Goal: Task Accomplishment & Management: Use online tool/utility

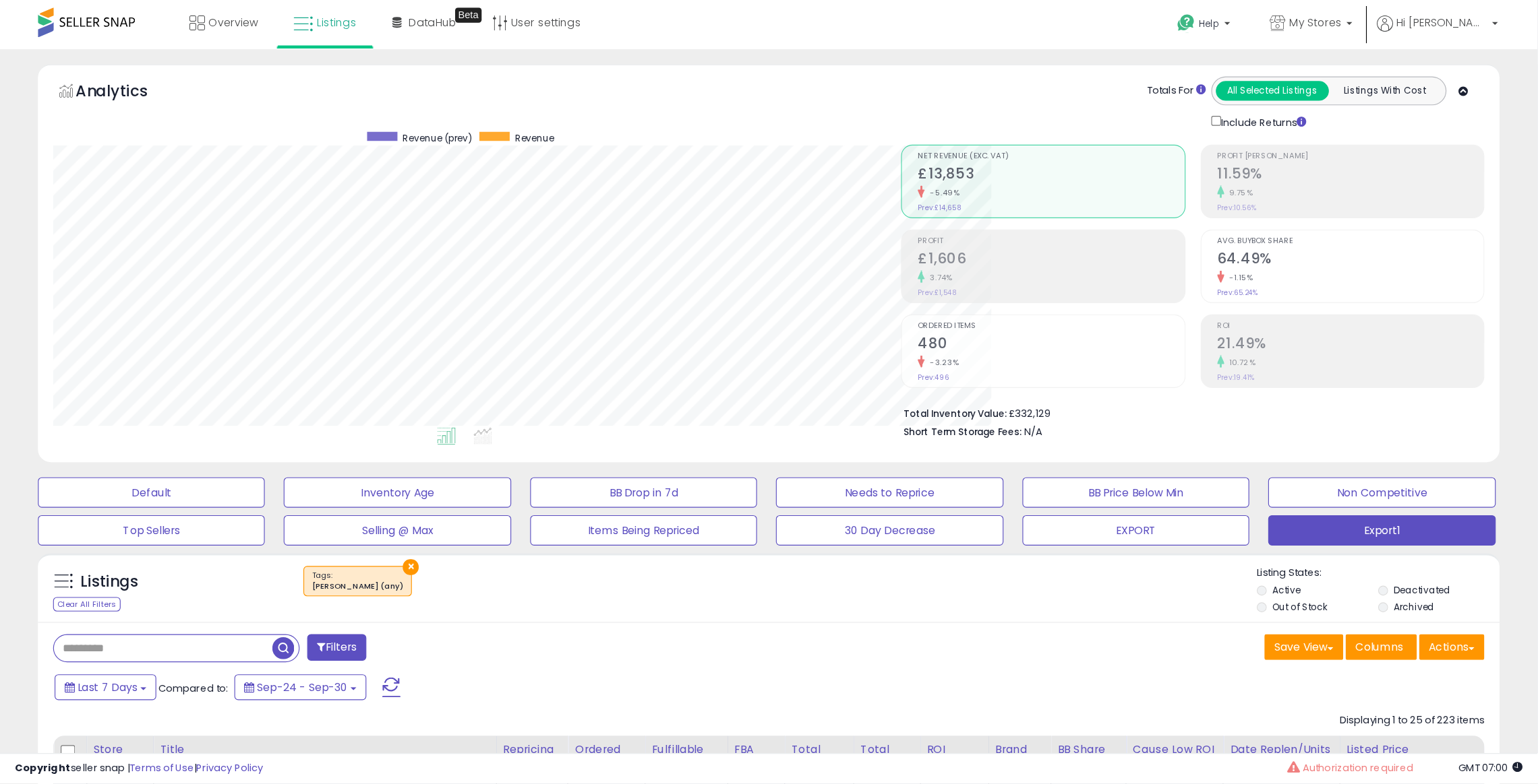
scroll to position [276, 854]
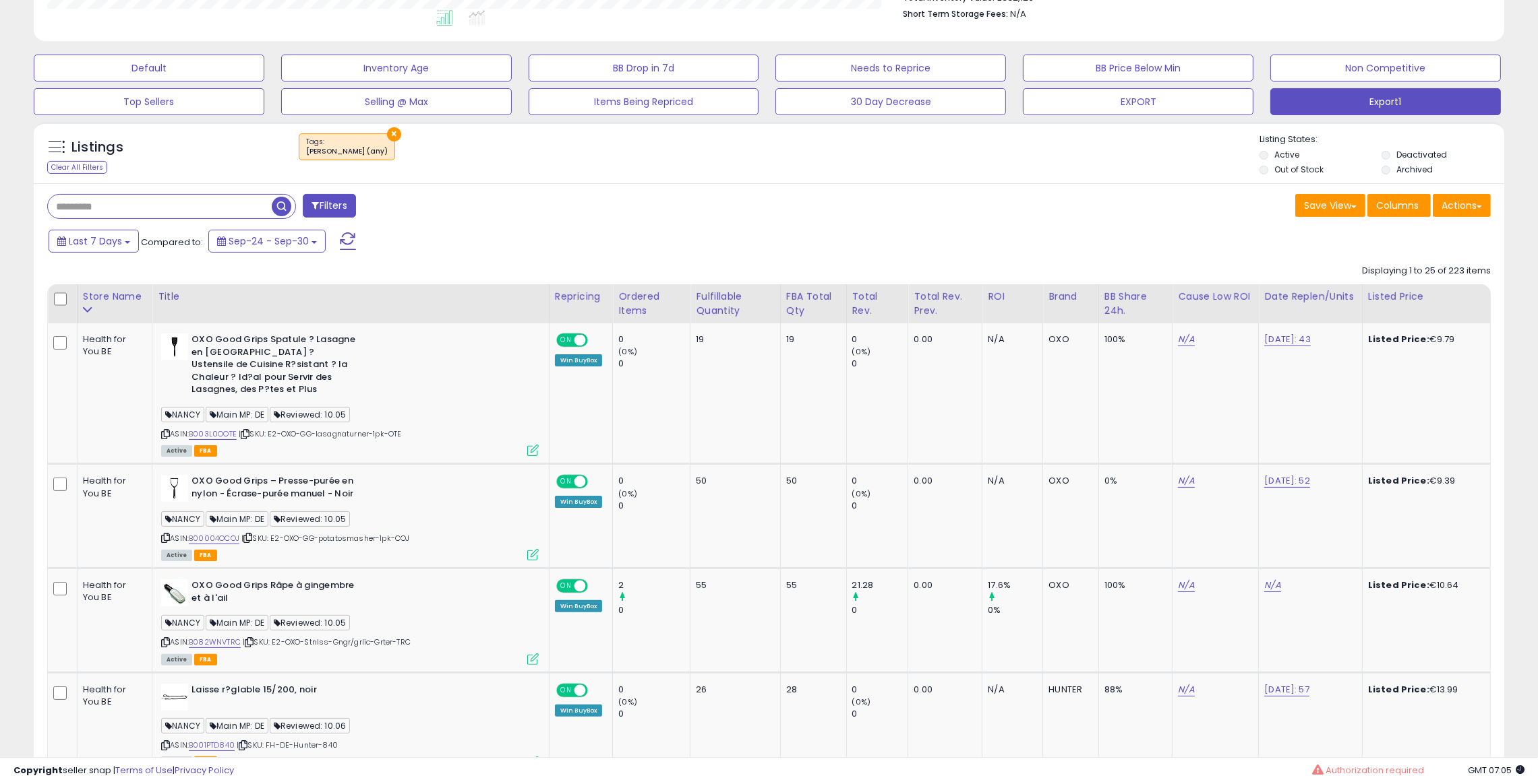
scroll to position [101, 0]
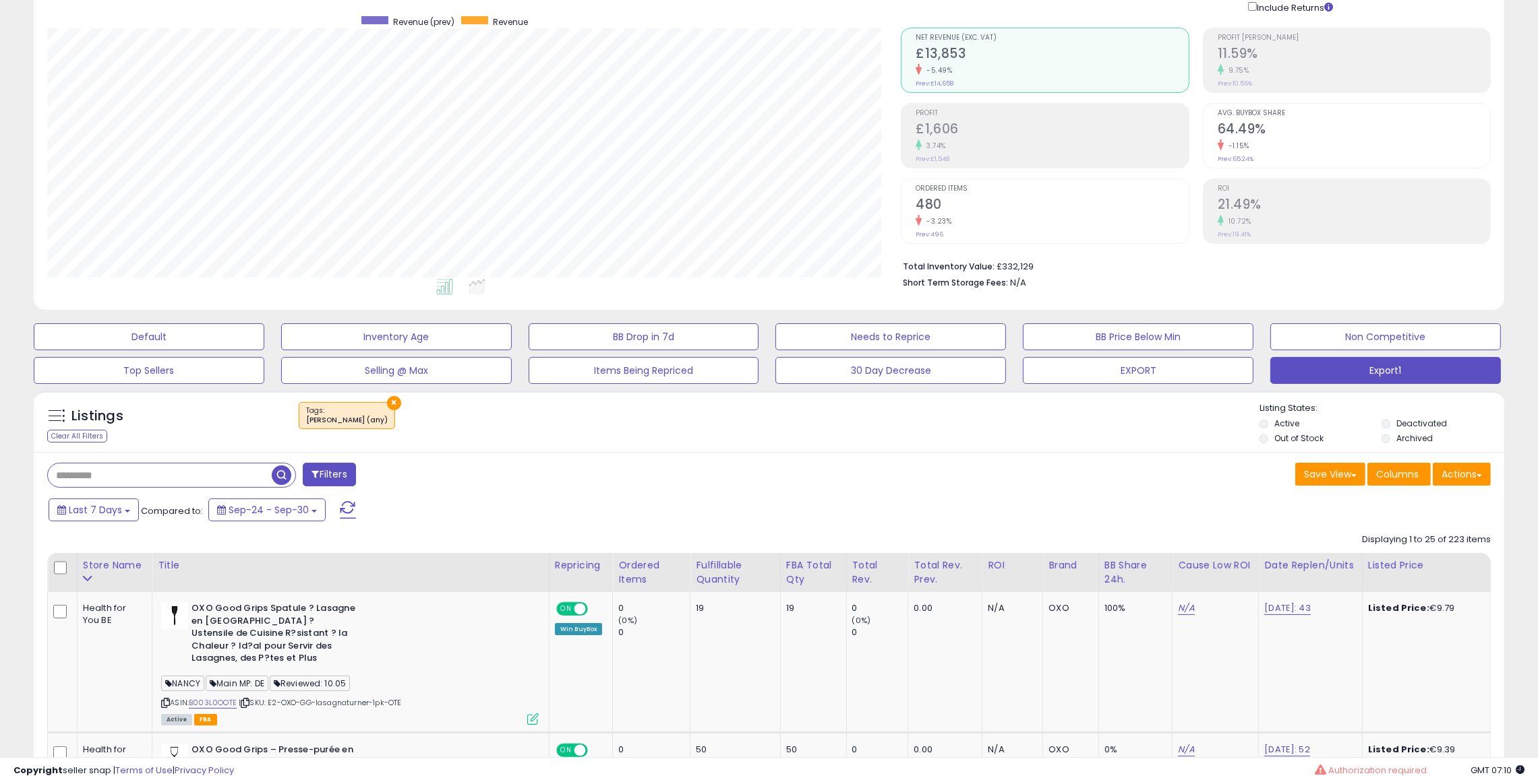
click at [281, 481] on span "button" at bounding box center [282, 476] width 20 height 20
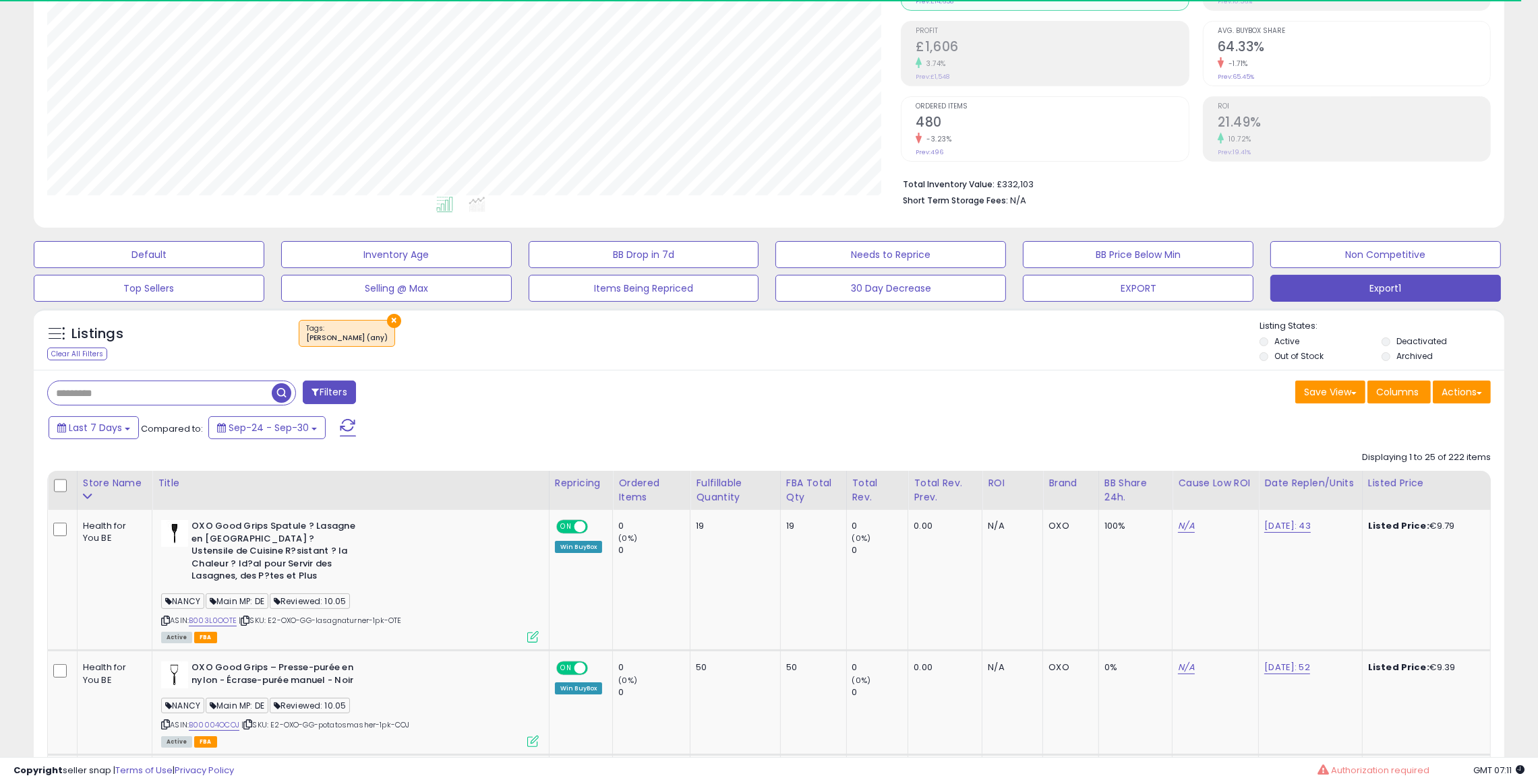
scroll to position [231, 0]
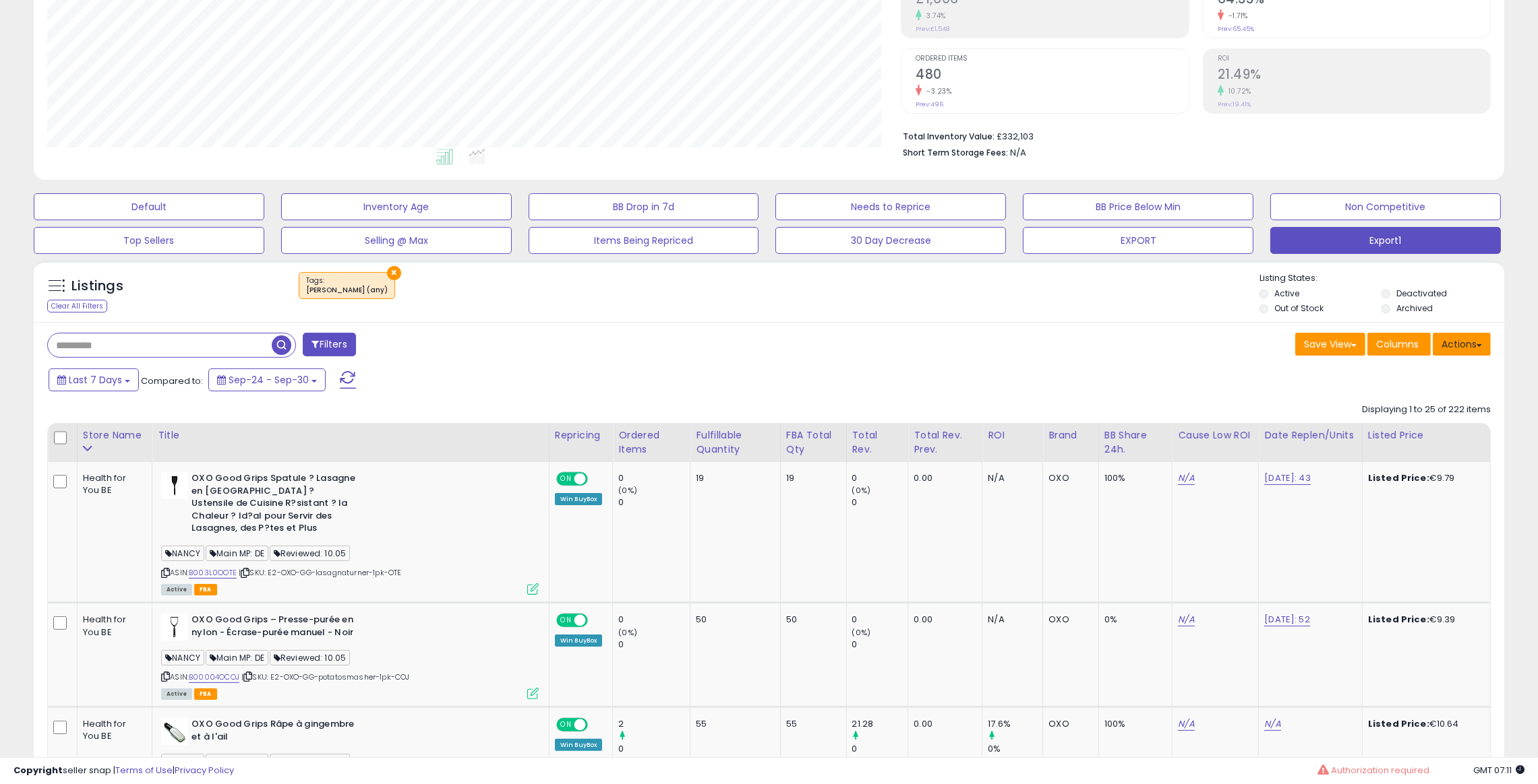
click at [1024, 347] on button "Actions" at bounding box center [1461, 344] width 58 height 23
click at [1024, 435] on link "Export All Columns" at bounding box center [1407, 430] width 147 height 21
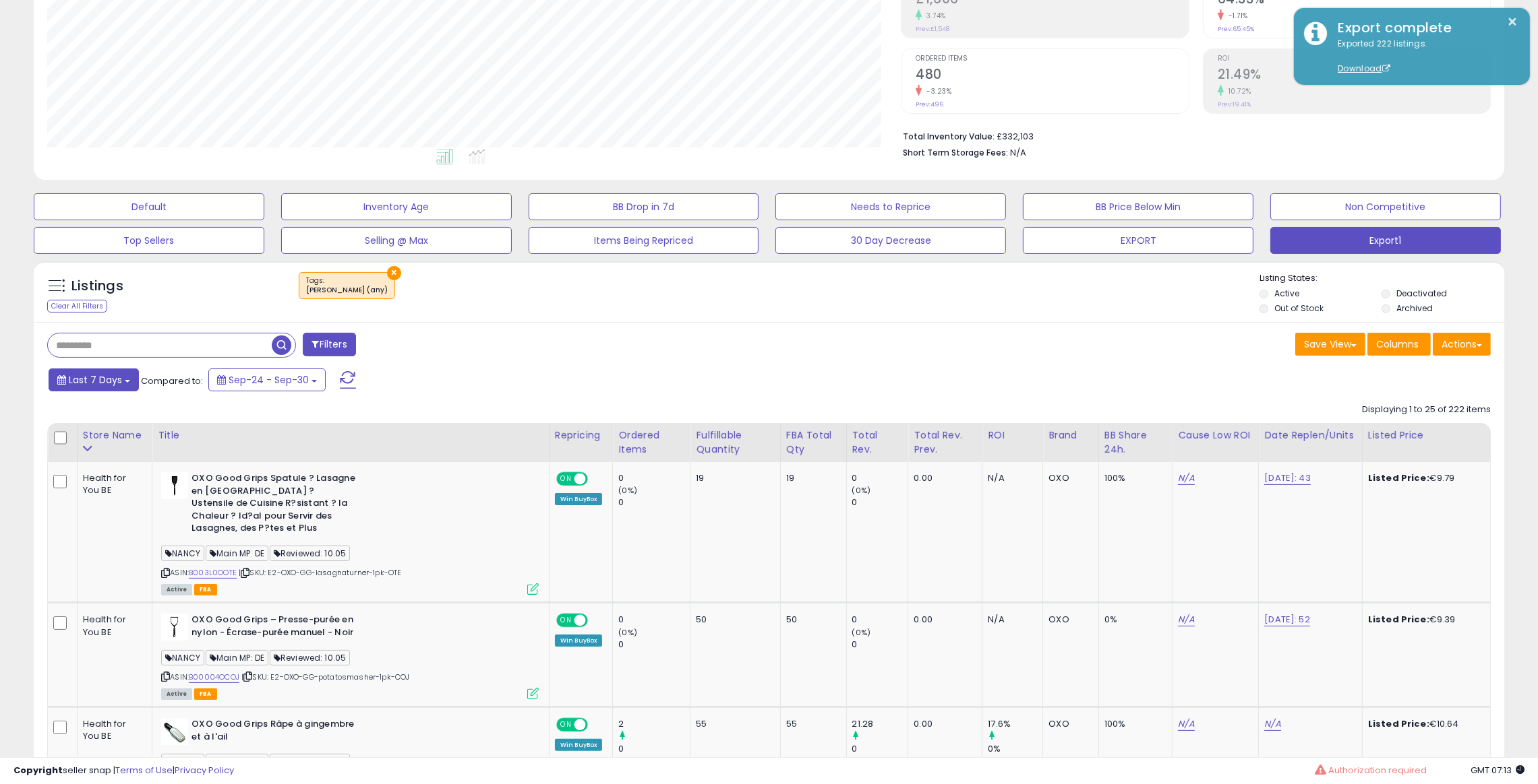
click at [114, 380] on span "Last 7 Days" at bounding box center [95, 380] width 53 height 14
type input "**********"
click at [128, 435] on li "Last 30 Days" at bounding box center [109, 433] width 108 height 18
click at [362, 382] on button "Apply" at bounding box center [358, 377] width 43 height 23
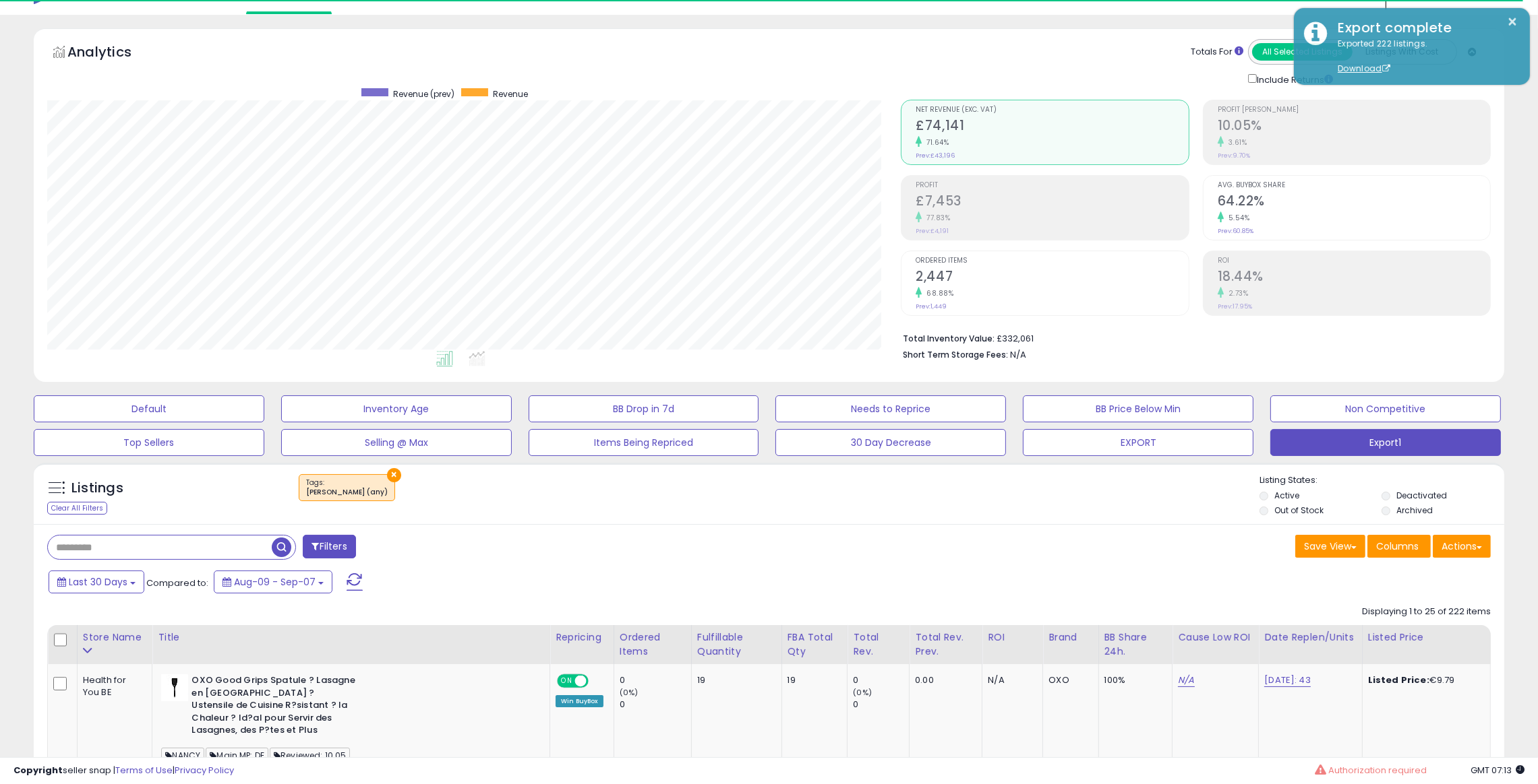
scroll to position [276, 854]
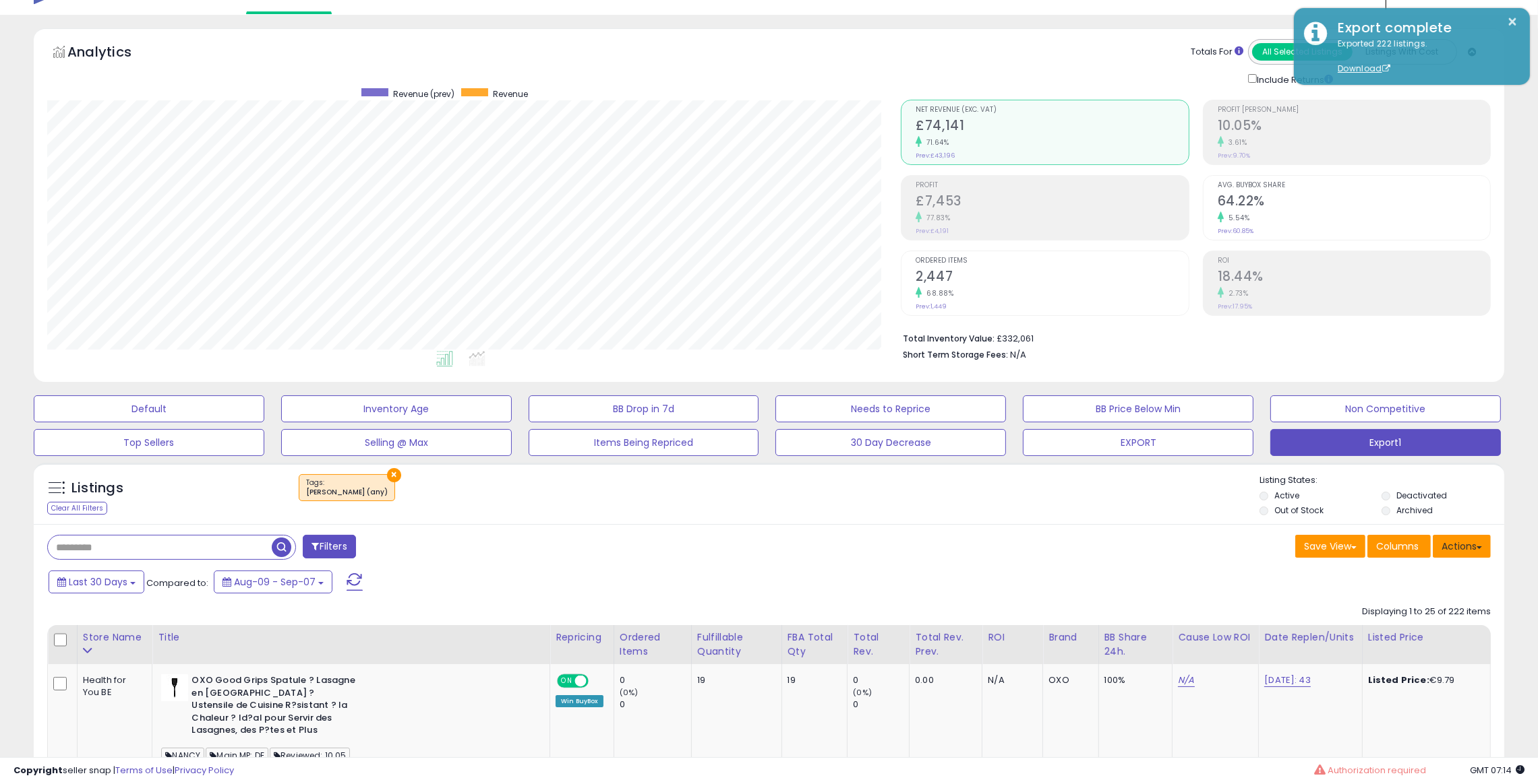
click at [1024, 522] on button "Actions" at bounding box center [1461, 546] width 58 height 23
click at [1024, 522] on link "Export All Columns" at bounding box center [1407, 632] width 147 height 21
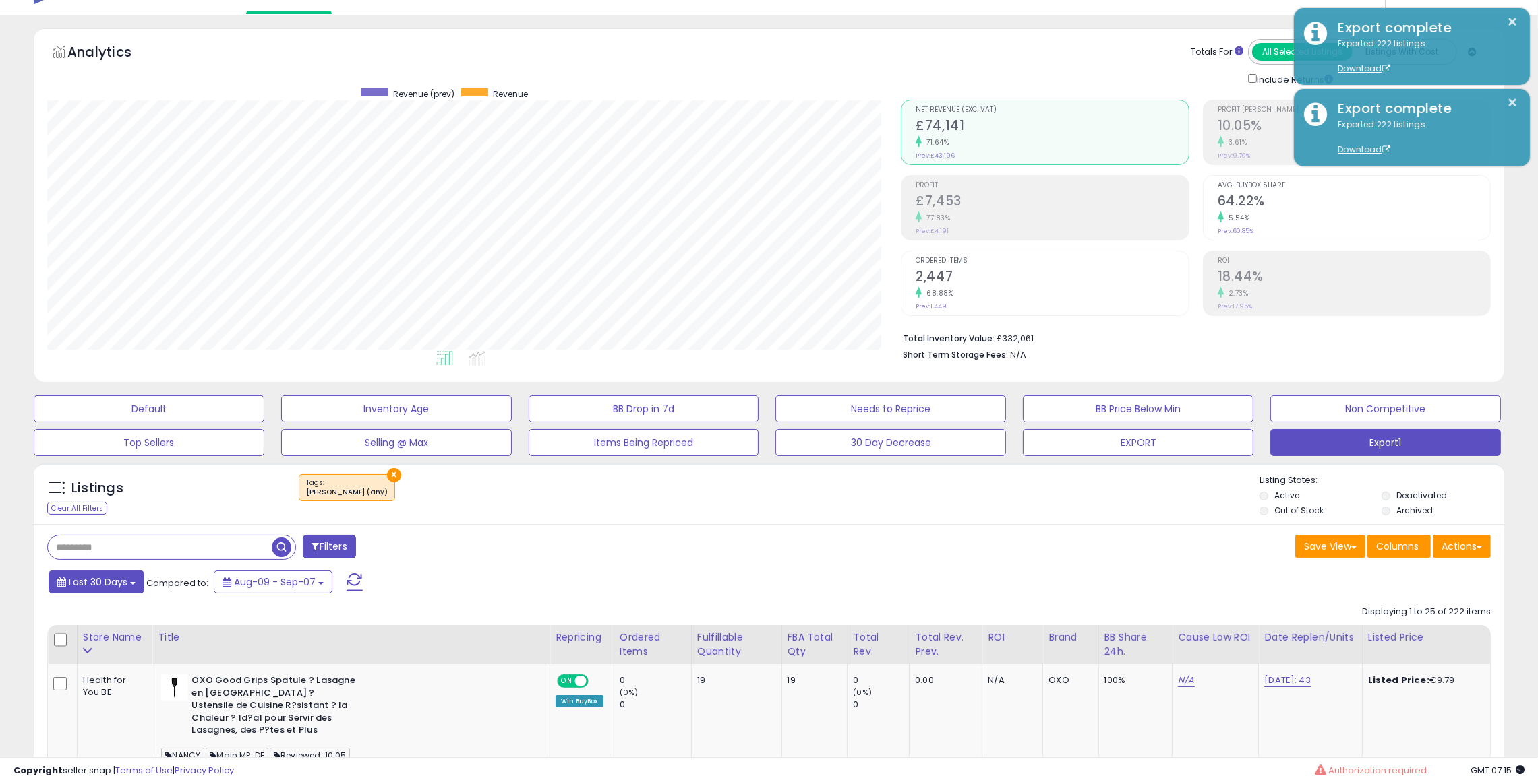
click at [111, 522] on button "Last 30 Days" at bounding box center [97, 582] width 96 height 23
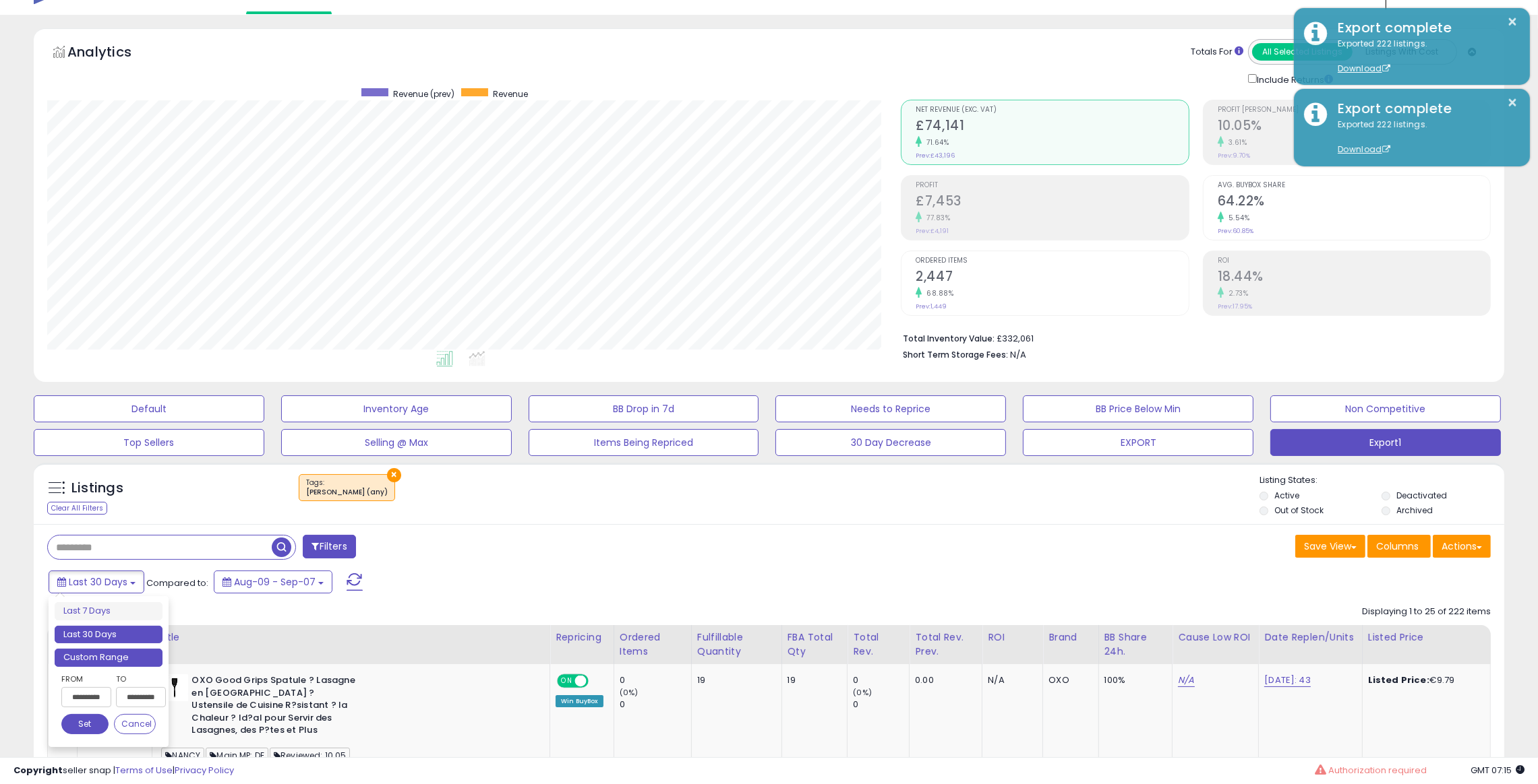
click at [120, 522] on li "Custom Range" at bounding box center [109, 658] width 108 height 18
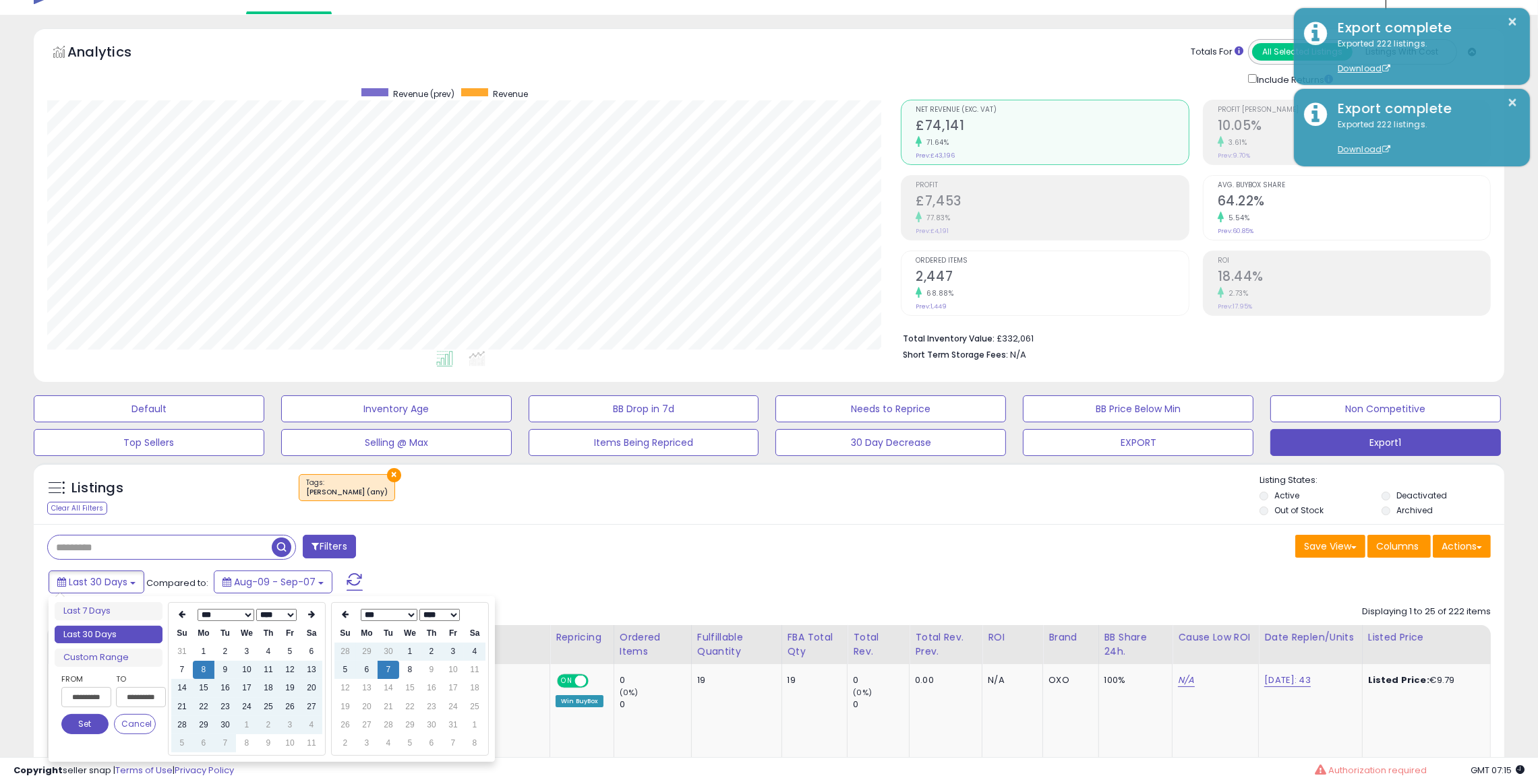
click at [243, 522] on select "*** *** *** *** *** *** *** *** *** ***" at bounding box center [225, 615] width 57 height 12
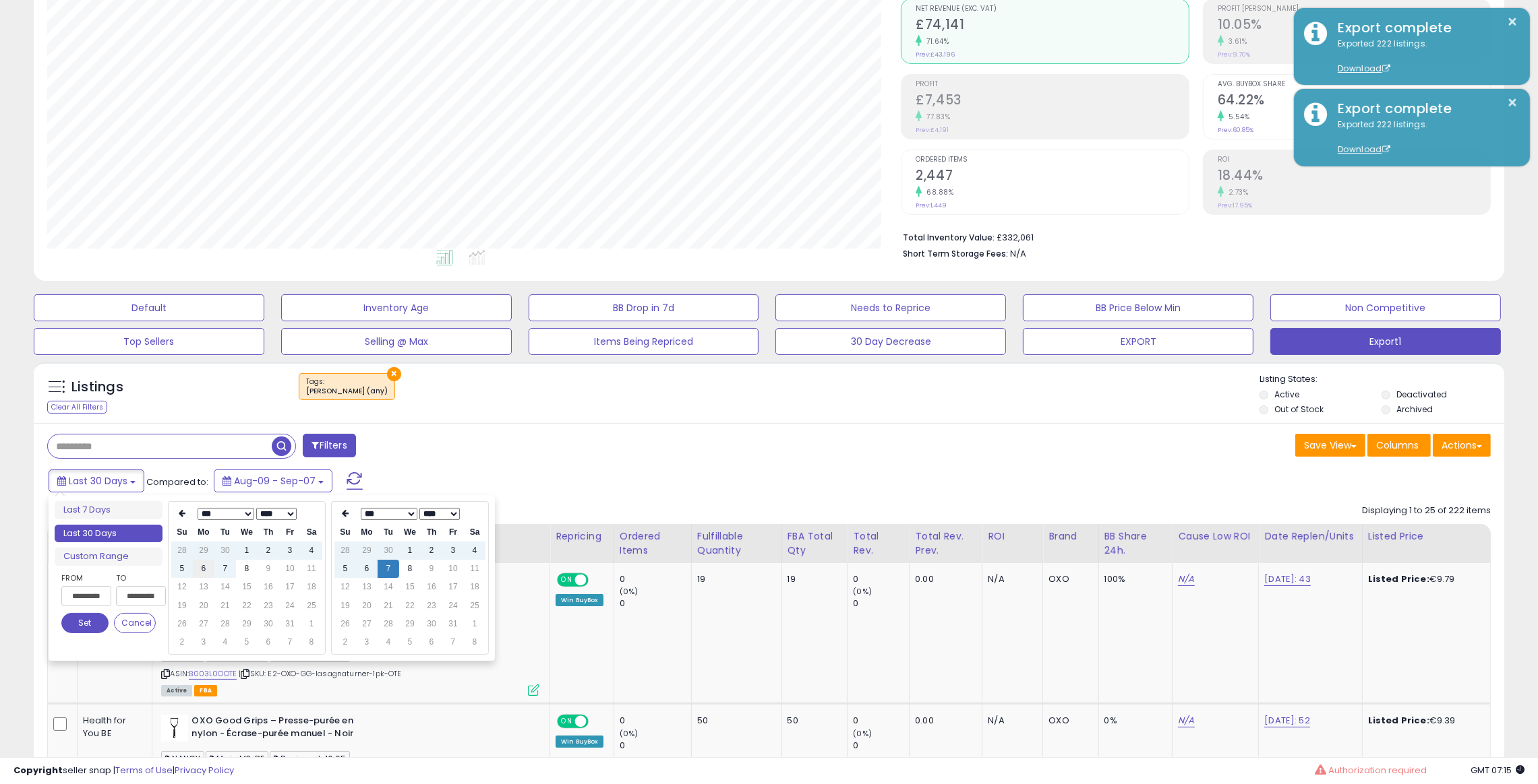
type input "**********"
click at [204, 522] on td "6" at bounding box center [204, 569] width 22 height 18
type input "**********"
click at [366, 522] on td "6" at bounding box center [367, 569] width 22 height 18
type input "**********"
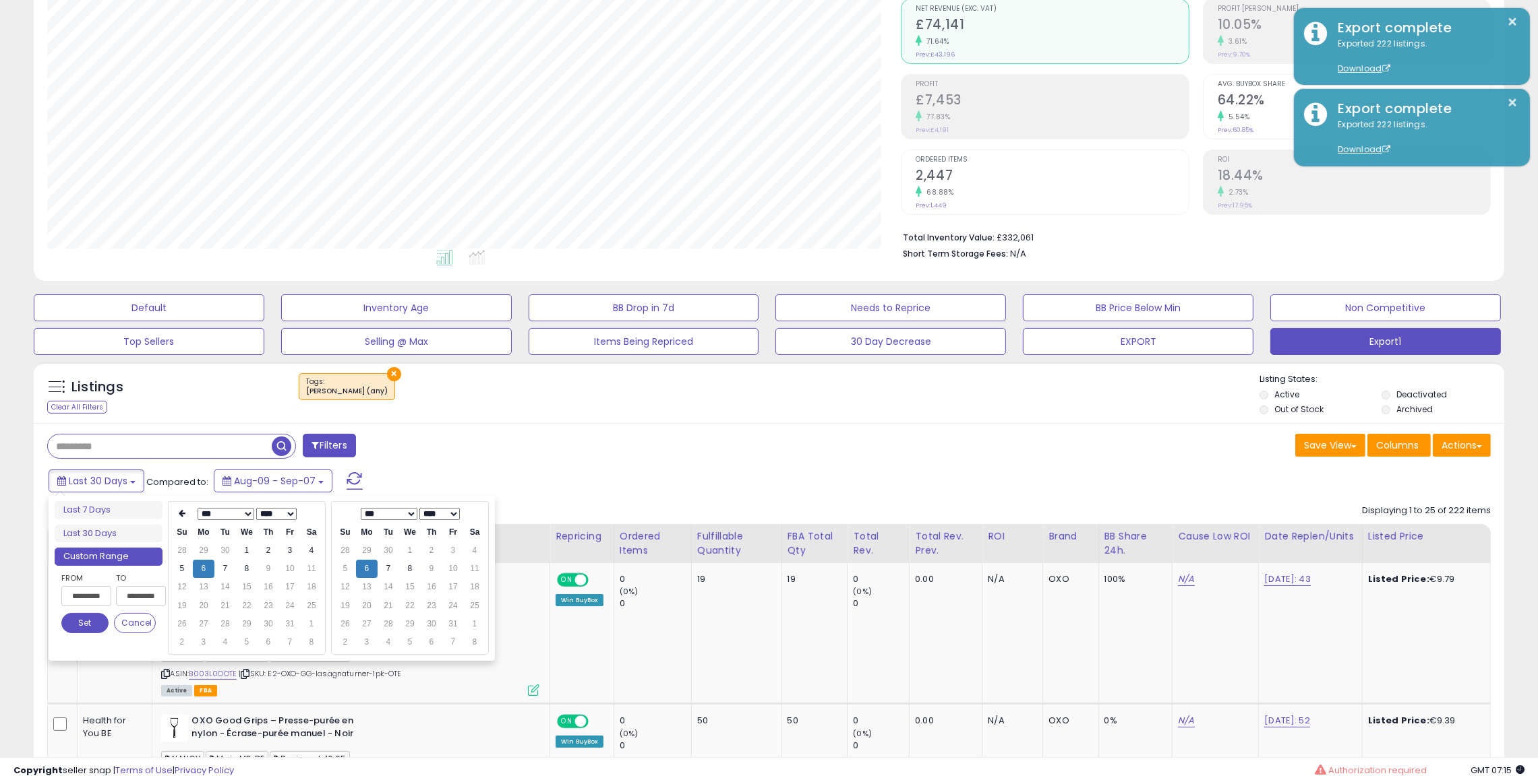
click at [72, 522] on button "Set" at bounding box center [85, 623] width 47 height 20
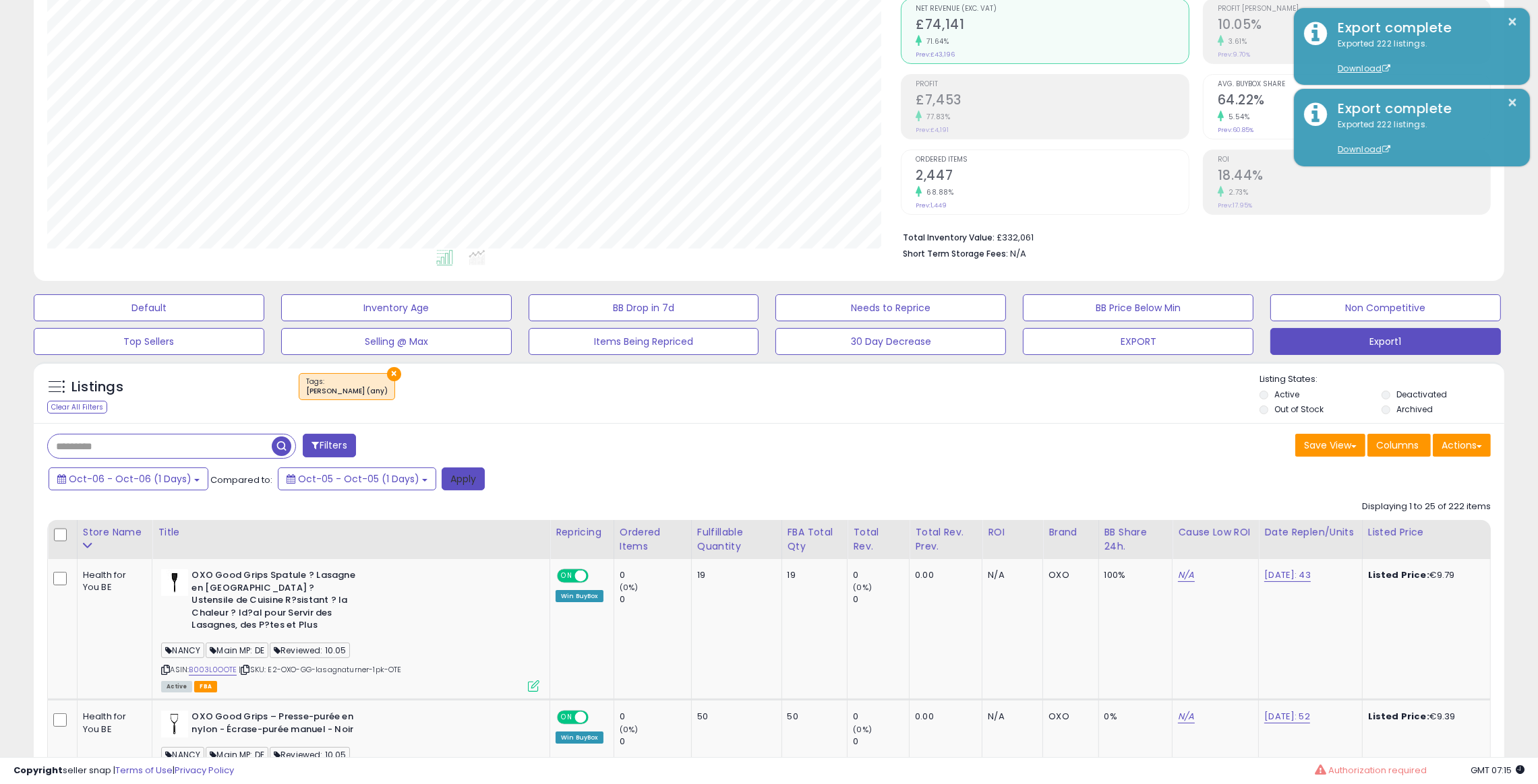
click at [462, 486] on button "Apply" at bounding box center [463, 479] width 43 height 23
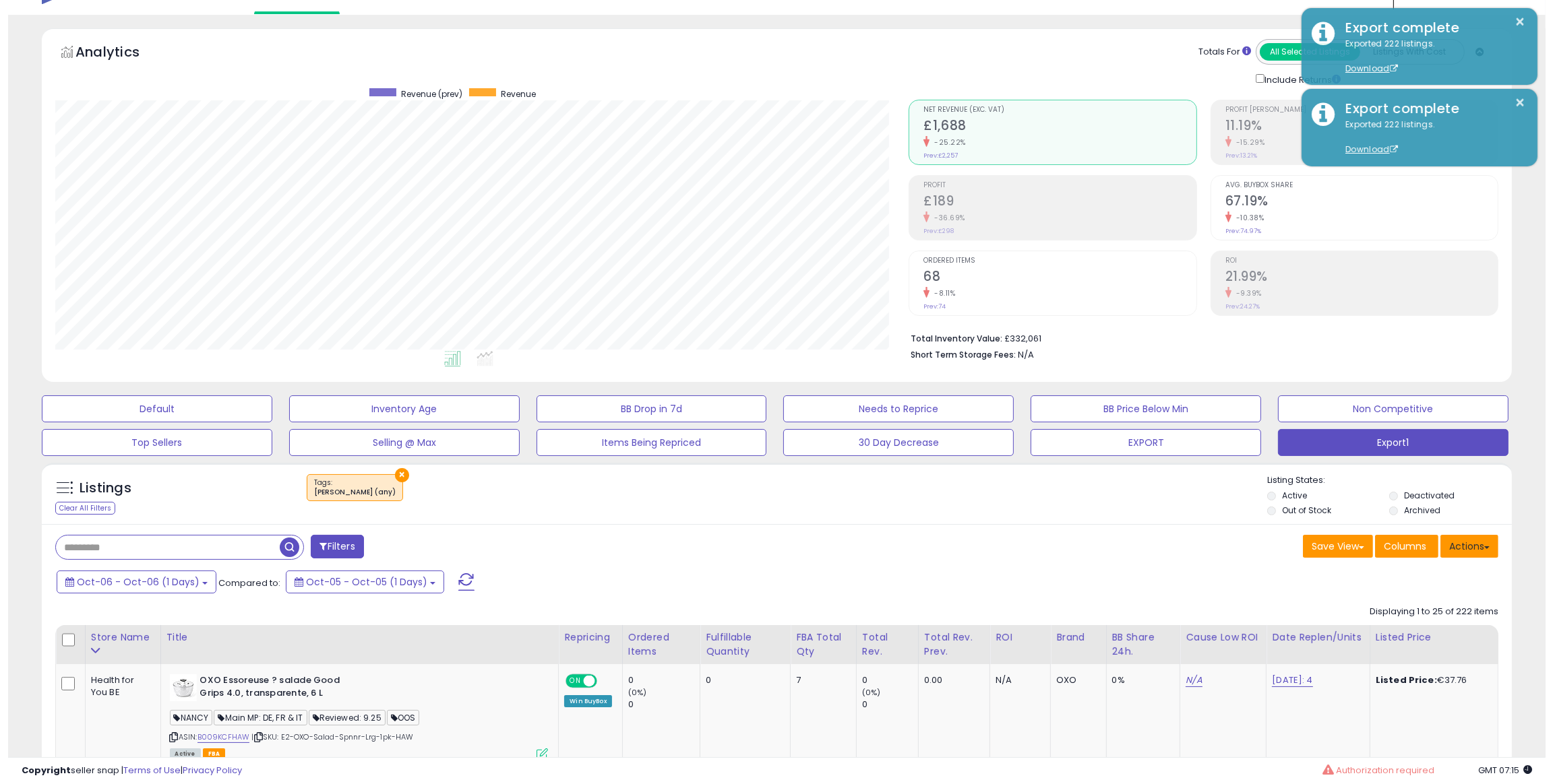
scroll to position [276, 854]
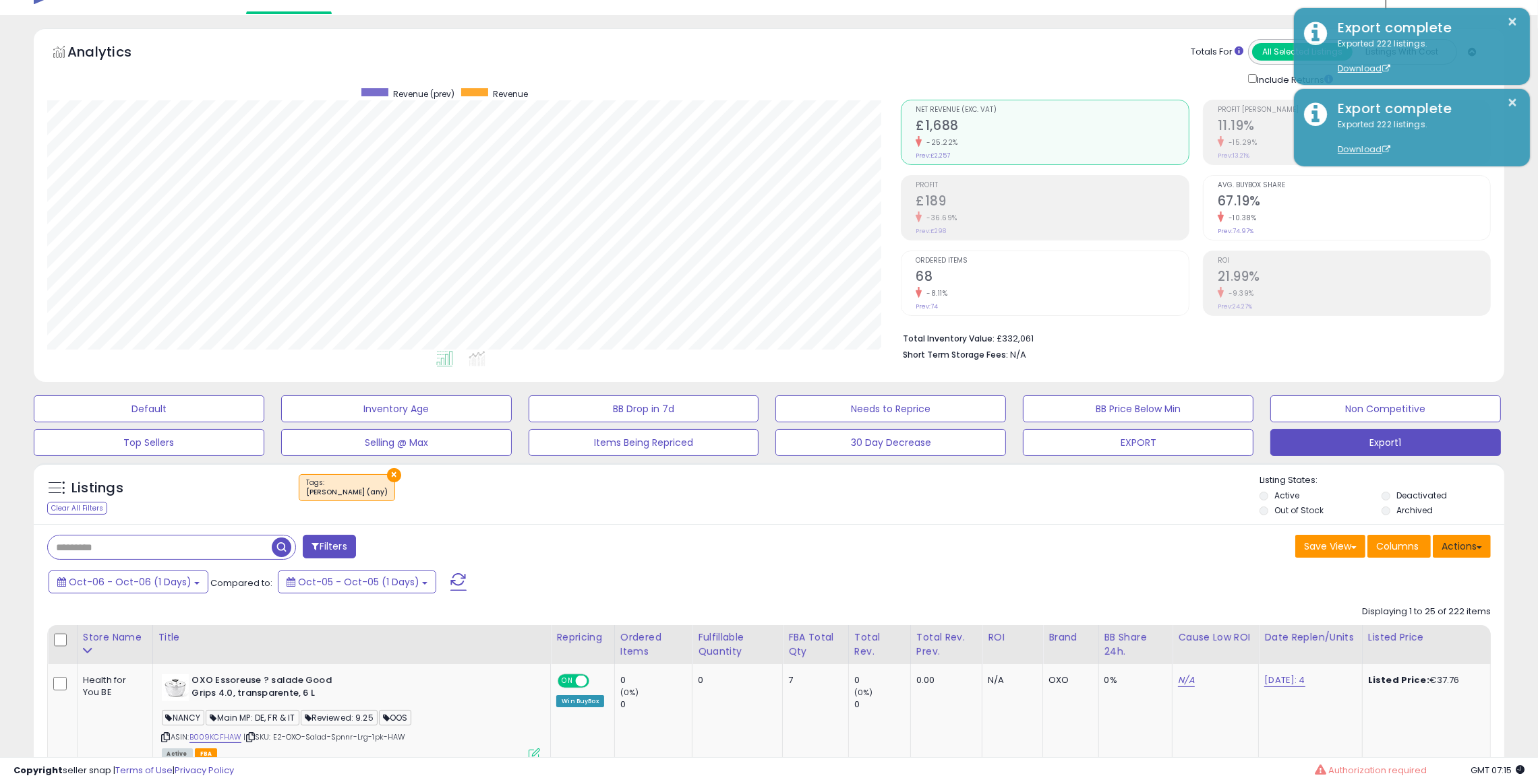
click at [1024, 522] on button "Actions" at bounding box center [1461, 546] width 58 height 23
click at [1024, 522] on link "Export All Columns" at bounding box center [1407, 632] width 147 height 21
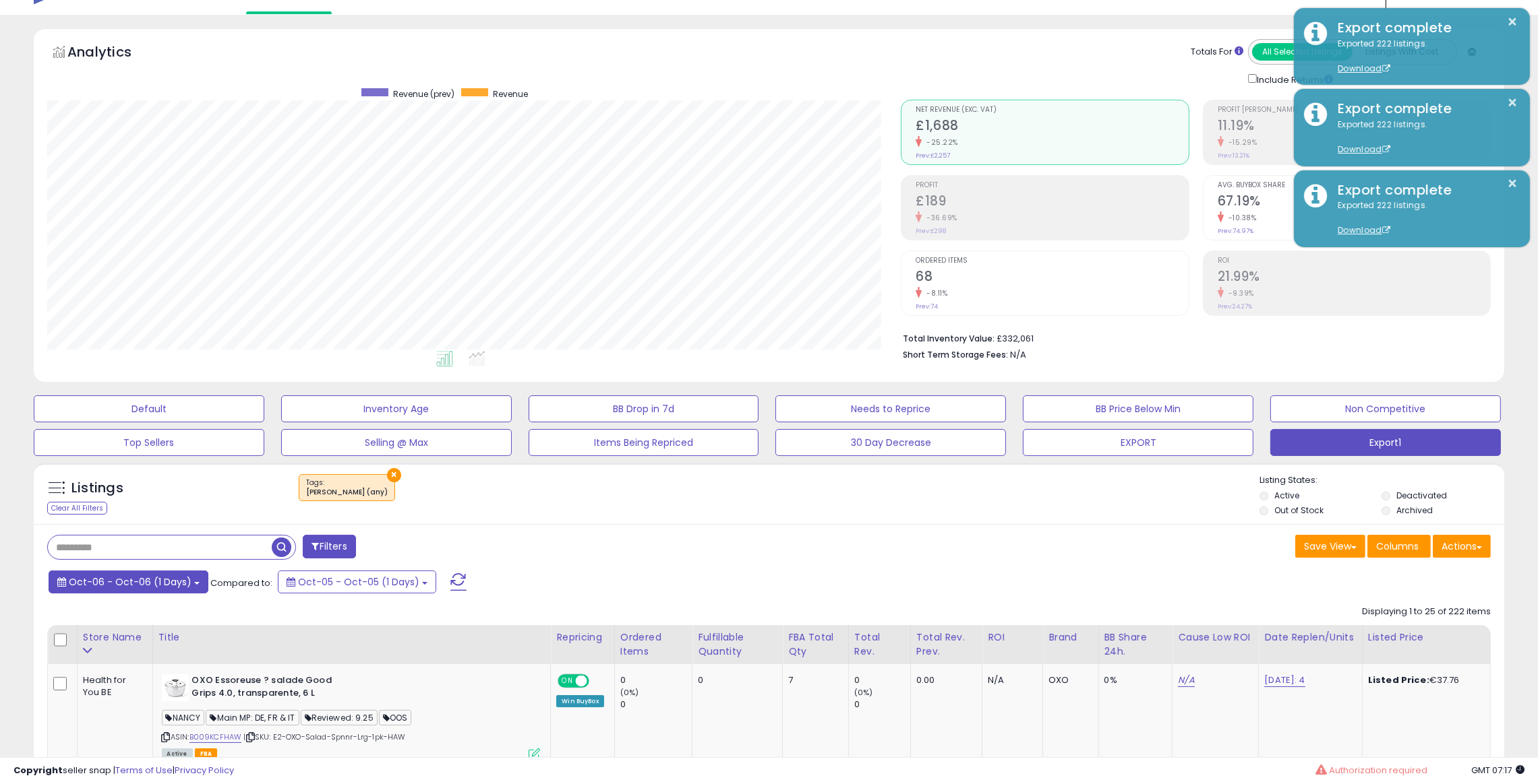
click at [138, 522] on button "Oct-06 - Oct-06 (1 Days)" at bounding box center [128, 582] width 159 height 23
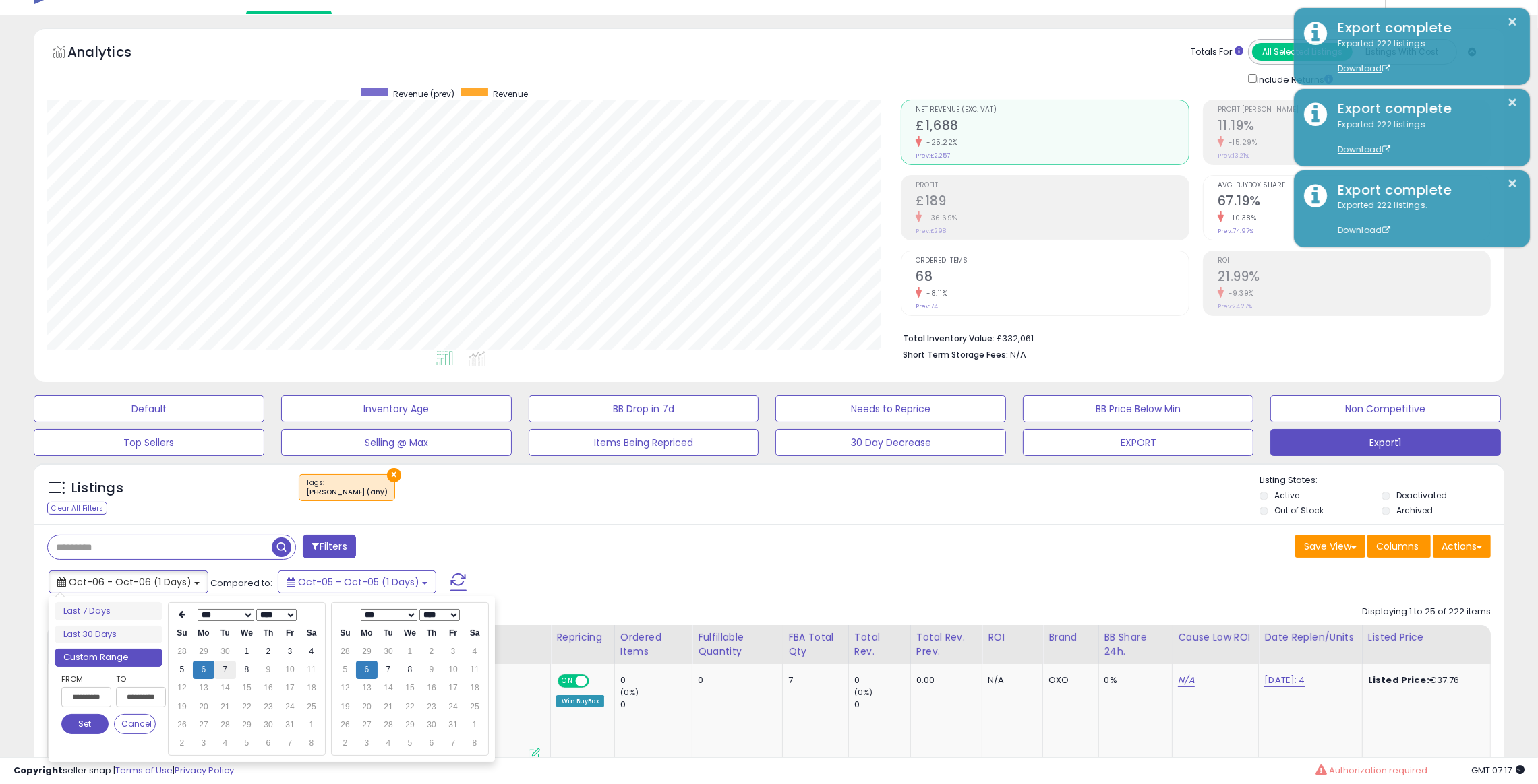
type input "**********"
click at [224, 522] on td "7" at bounding box center [225, 670] width 22 height 18
type input "**********"
click at [387, 522] on td "7" at bounding box center [388, 670] width 22 height 18
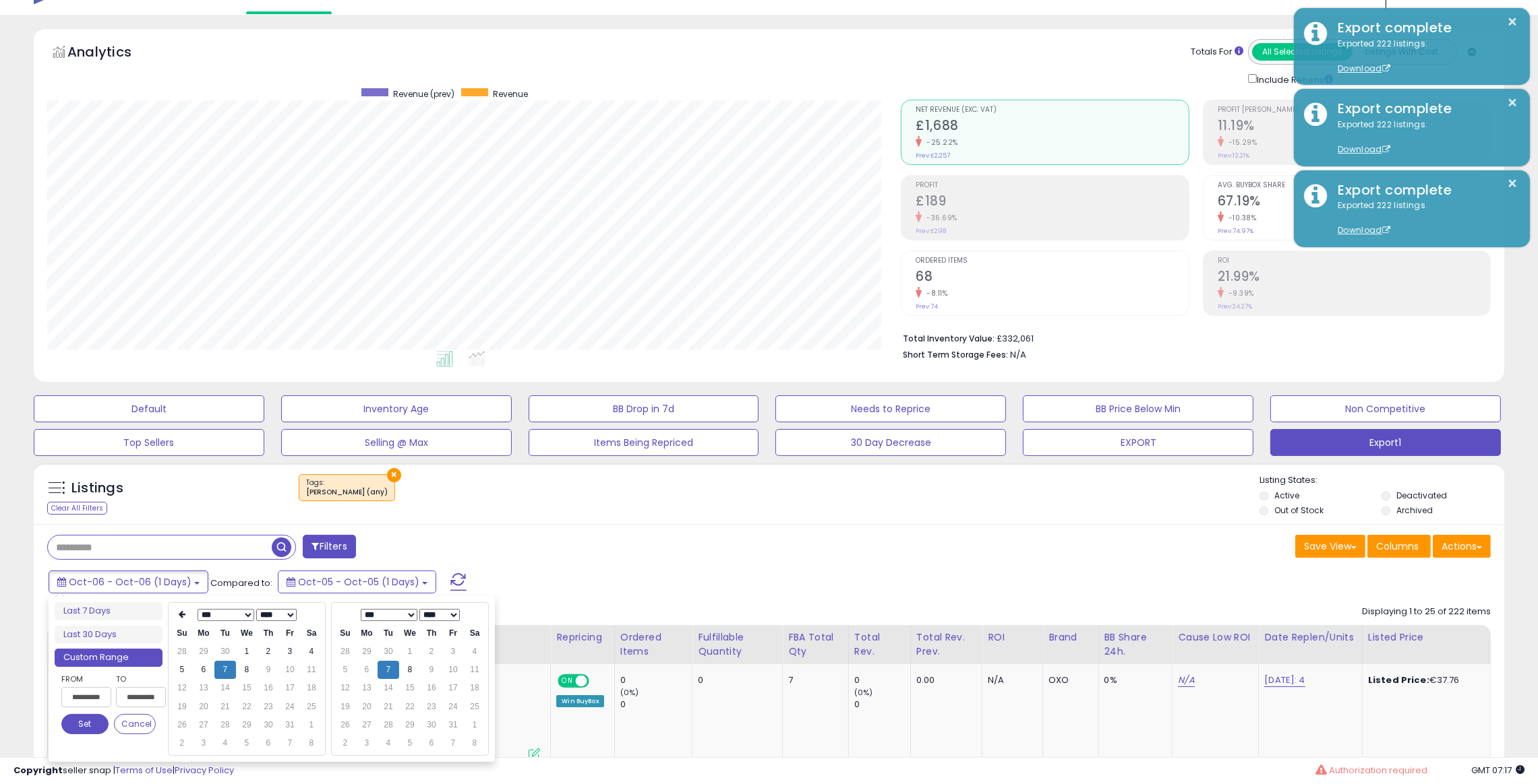
click at [78, 522] on button "Set" at bounding box center [85, 724] width 47 height 20
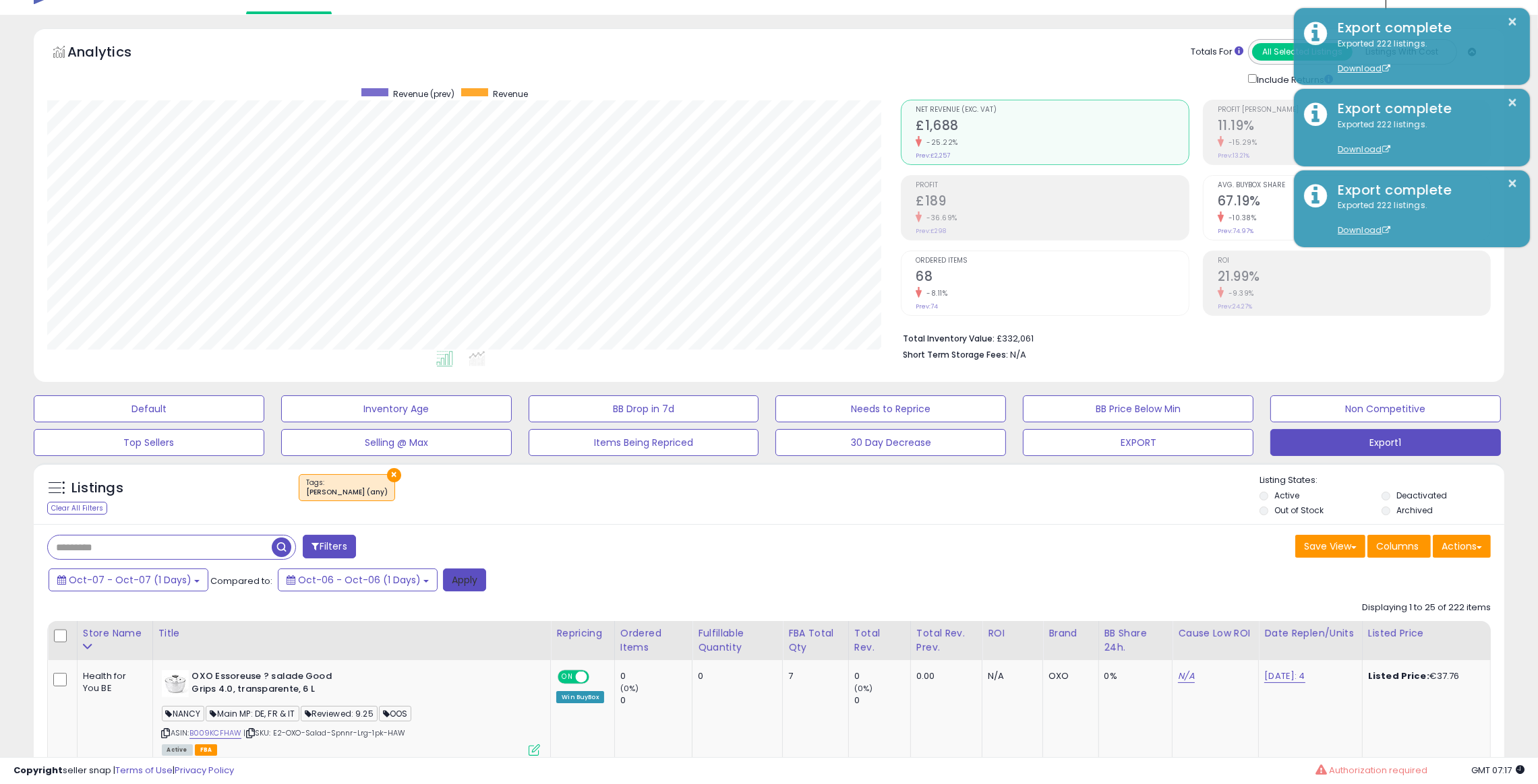
click at [456, 522] on button "Apply" at bounding box center [464, 580] width 43 height 23
click at [1024, 522] on button "Actions" at bounding box center [1461, 546] width 58 height 23
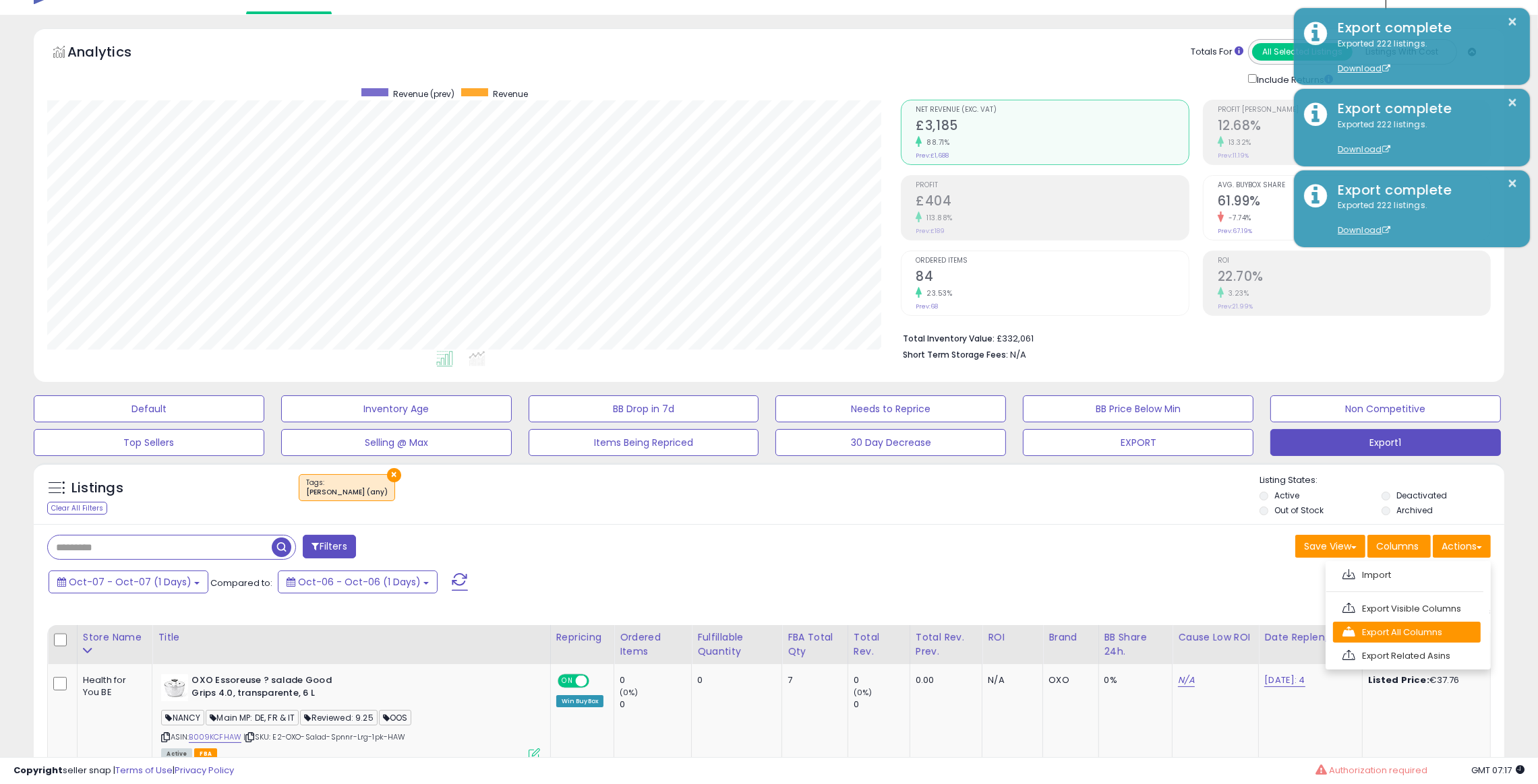
click at [1024, 522] on link "Export All Columns" at bounding box center [1407, 632] width 147 height 21
click at [1024, 333] on li "Total Inventory Value: £332,061" at bounding box center [1192, 337] width 577 height 16
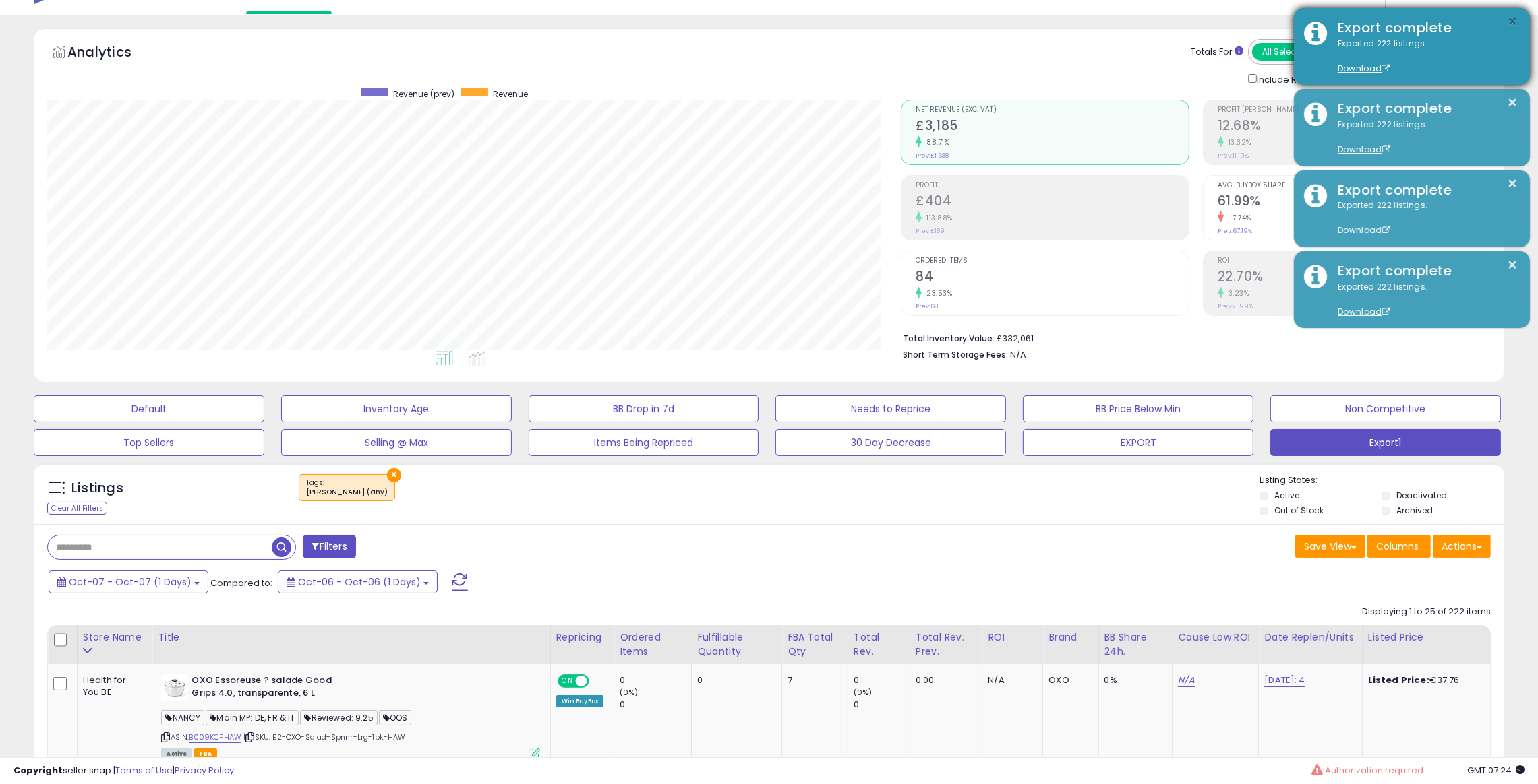
click at [1024, 20] on button "×" at bounding box center [1512, 22] width 11 height 17
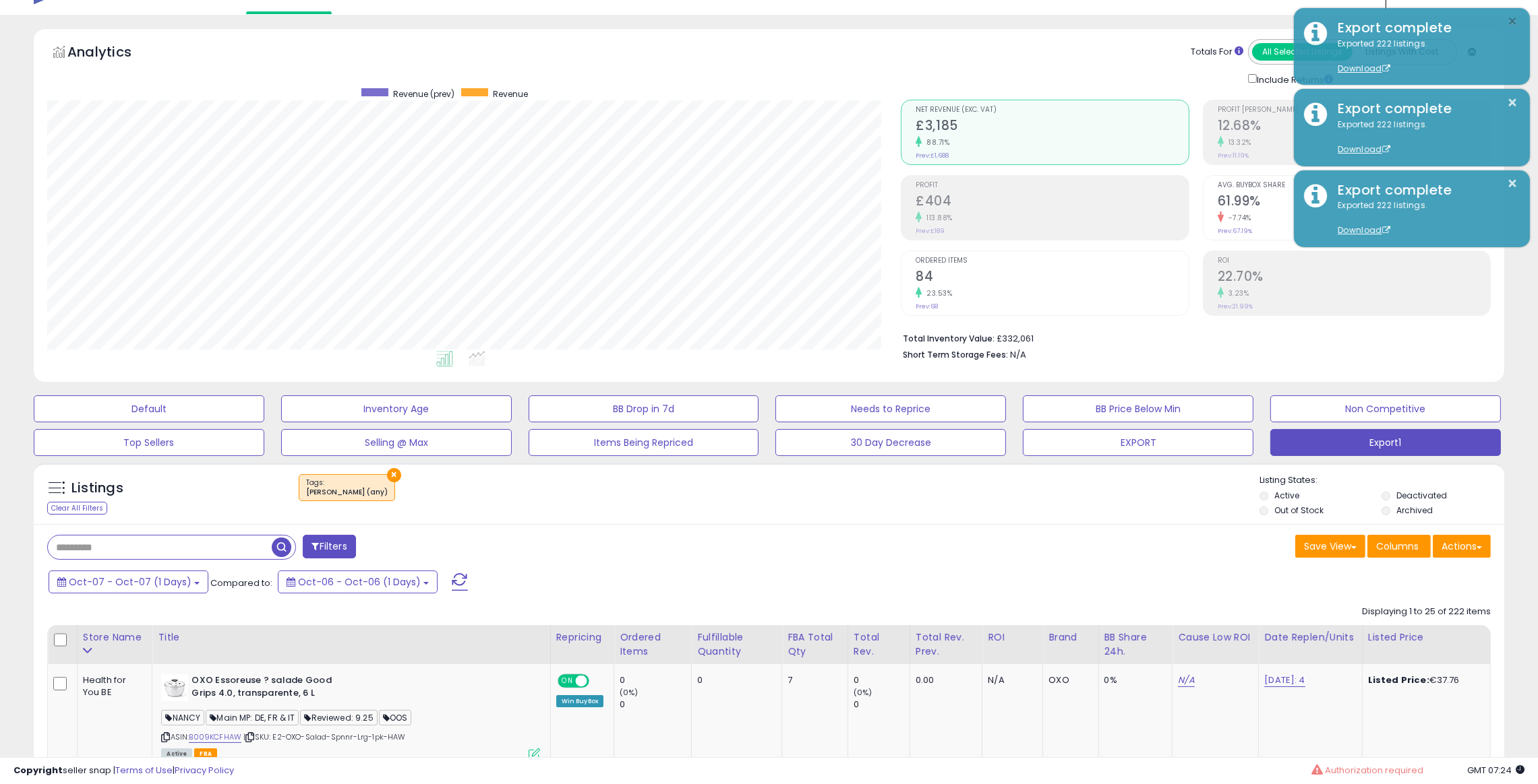
click at [1024, 20] on button "×" at bounding box center [1512, 22] width 11 height 17
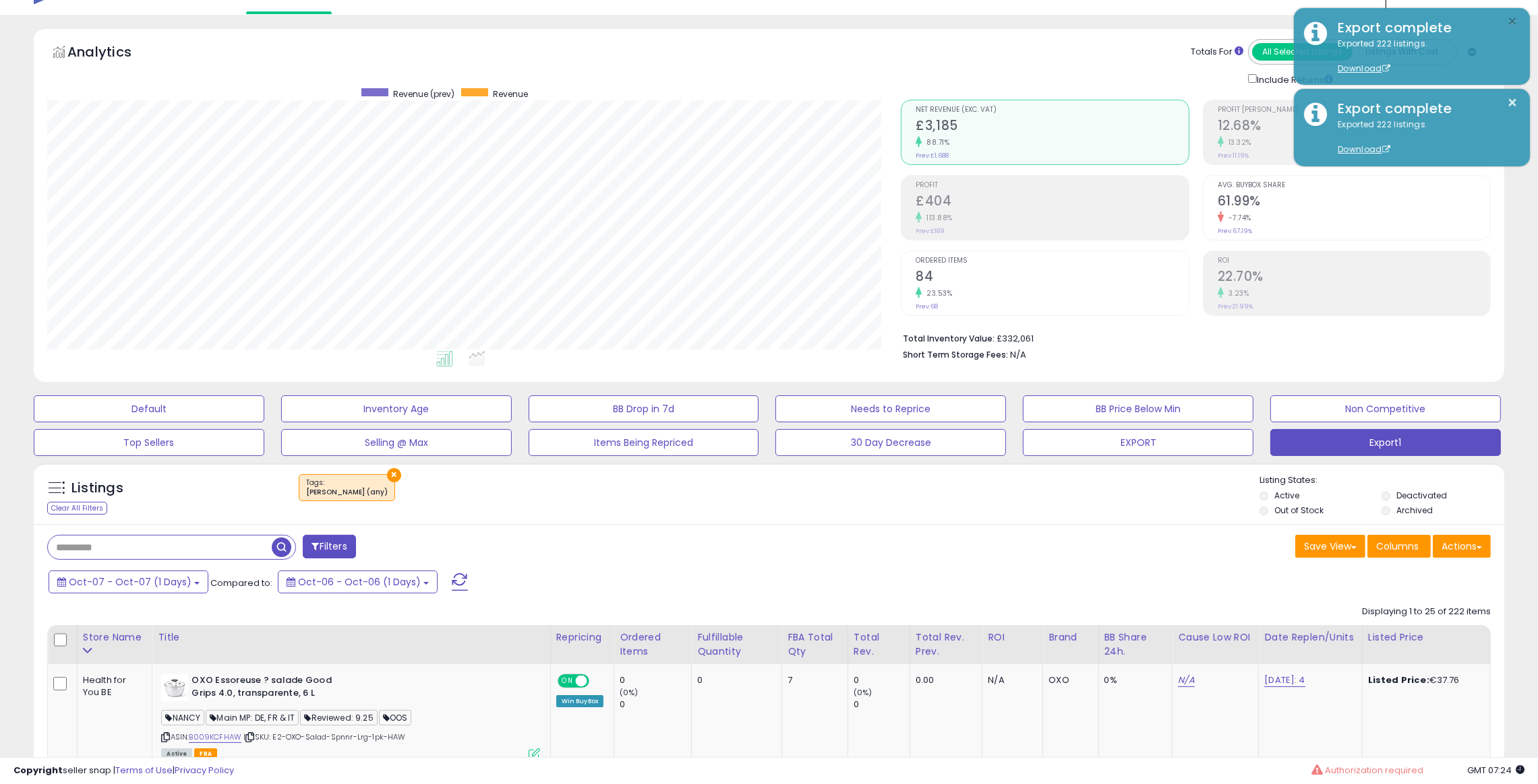
click at [1024, 20] on button "×" at bounding box center [1512, 22] width 11 height 17
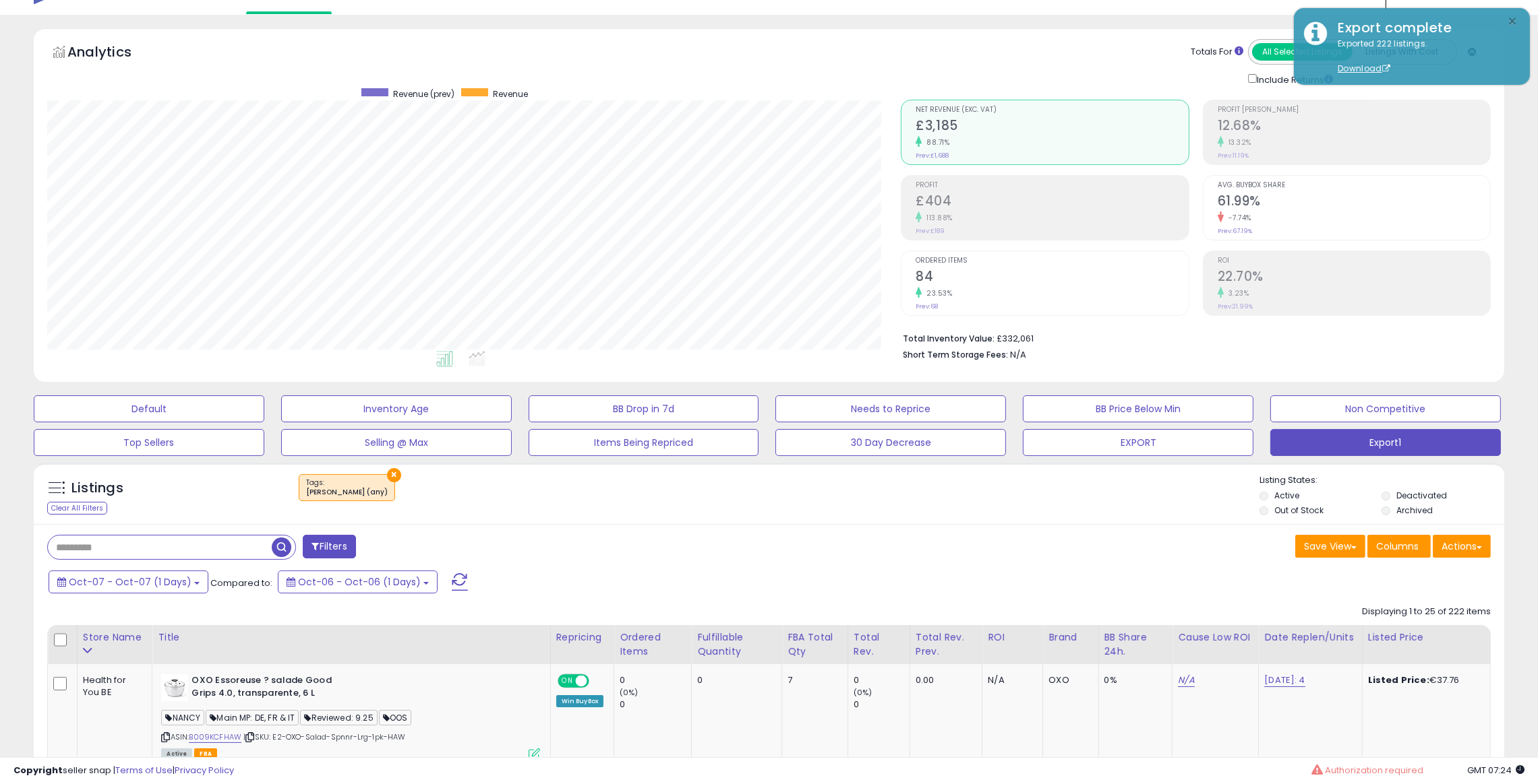
click at [1024, 20] on button "×" at bounding box center [1512, 22] width 11 height 17
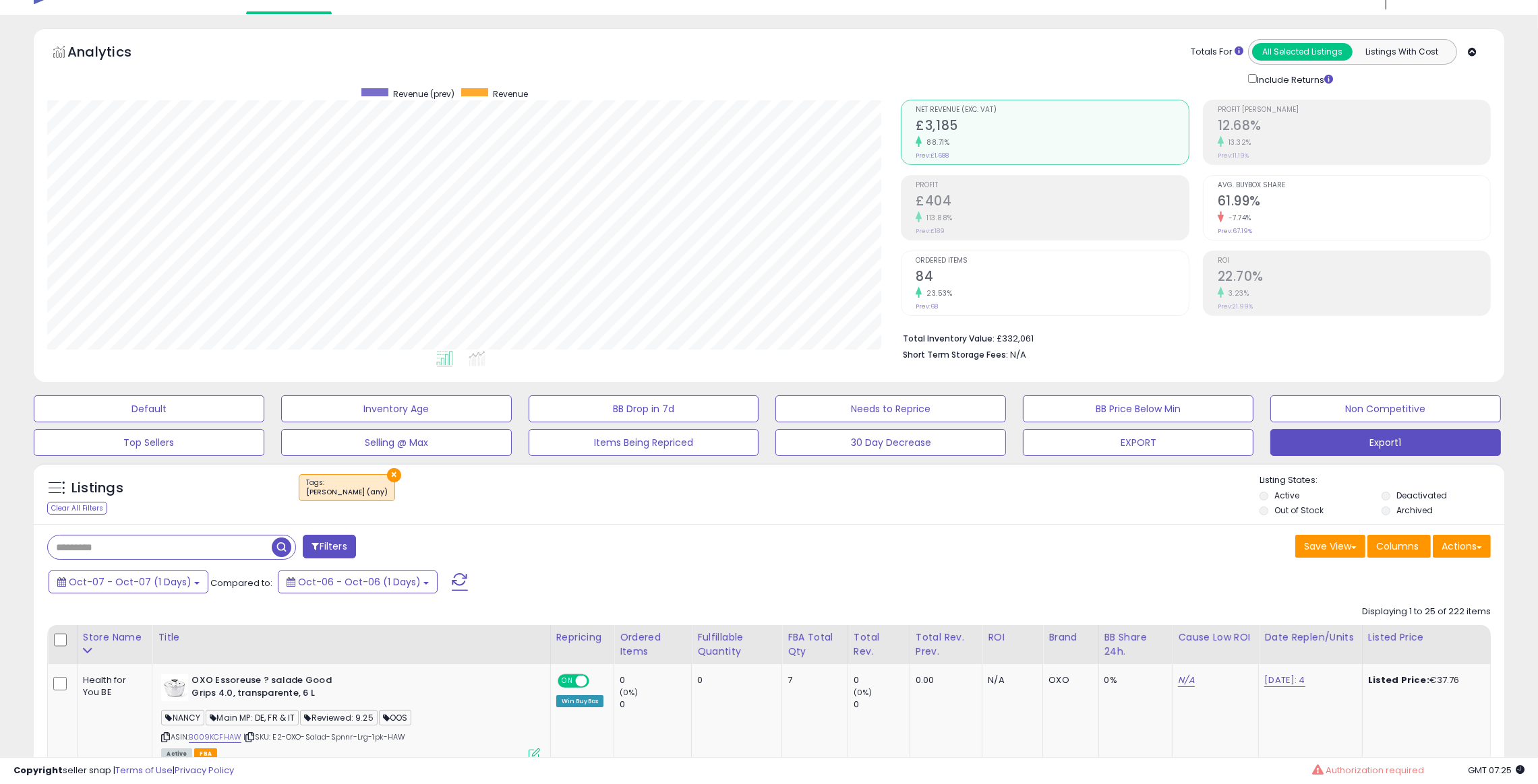
scroll to position [130, 0]
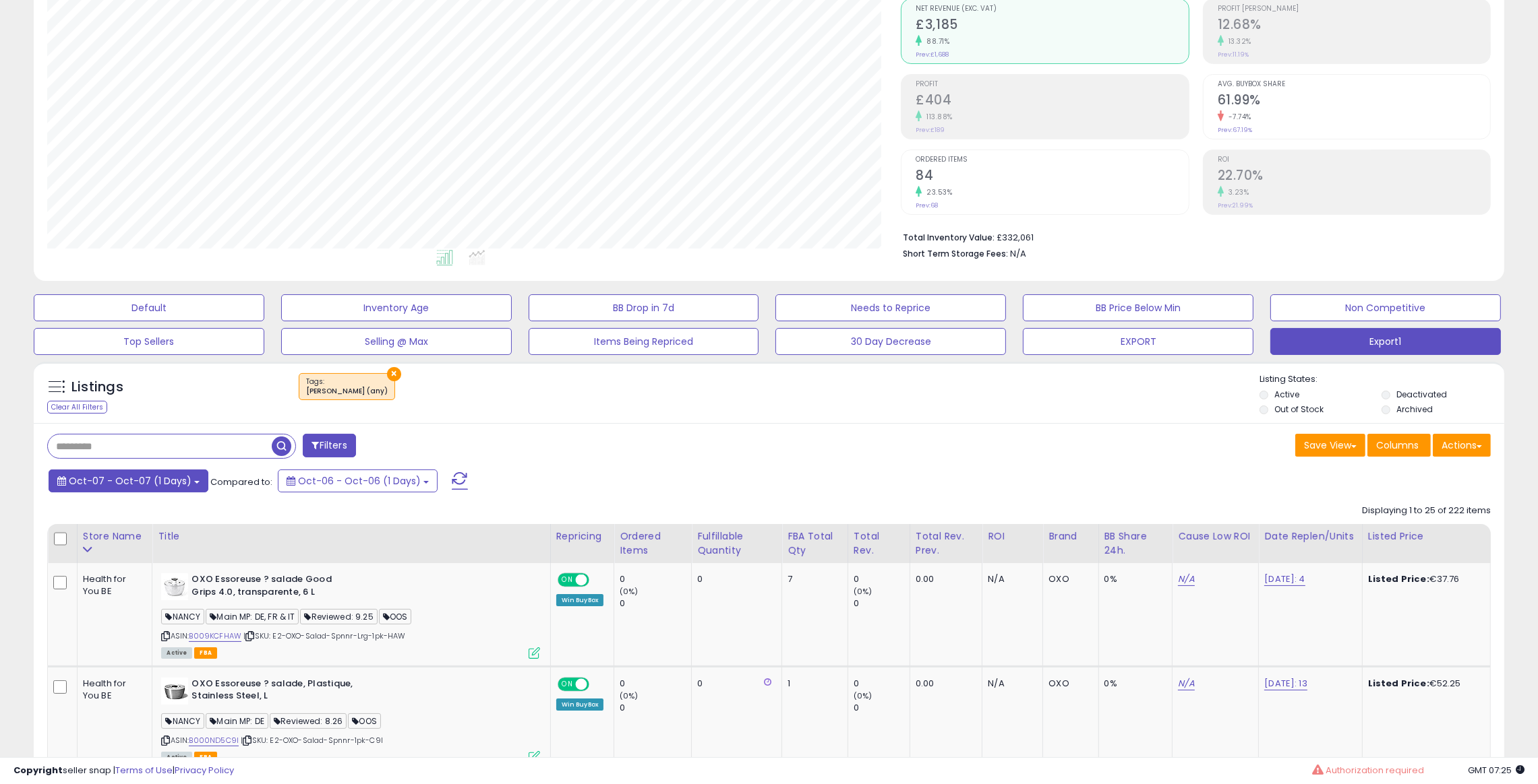
click at [168, 475] on span "Oct-07 - Oct-07 (1 Days)" at bounding box center [129, 482] width 122 height 14
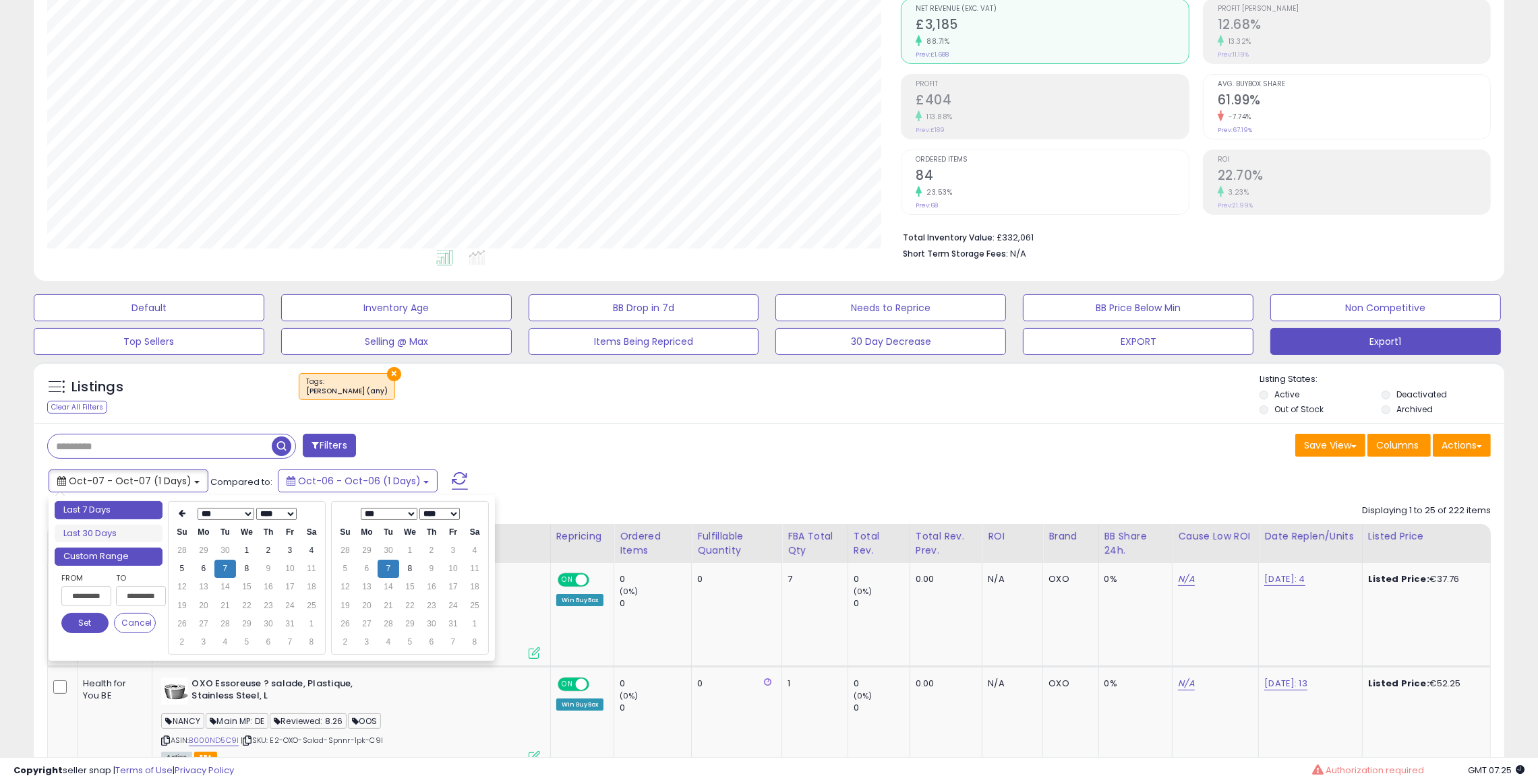
type input "**********"
click at [134, 511] on li "Last 7 Days" at bounding box center [109, 510] width 108 height 18
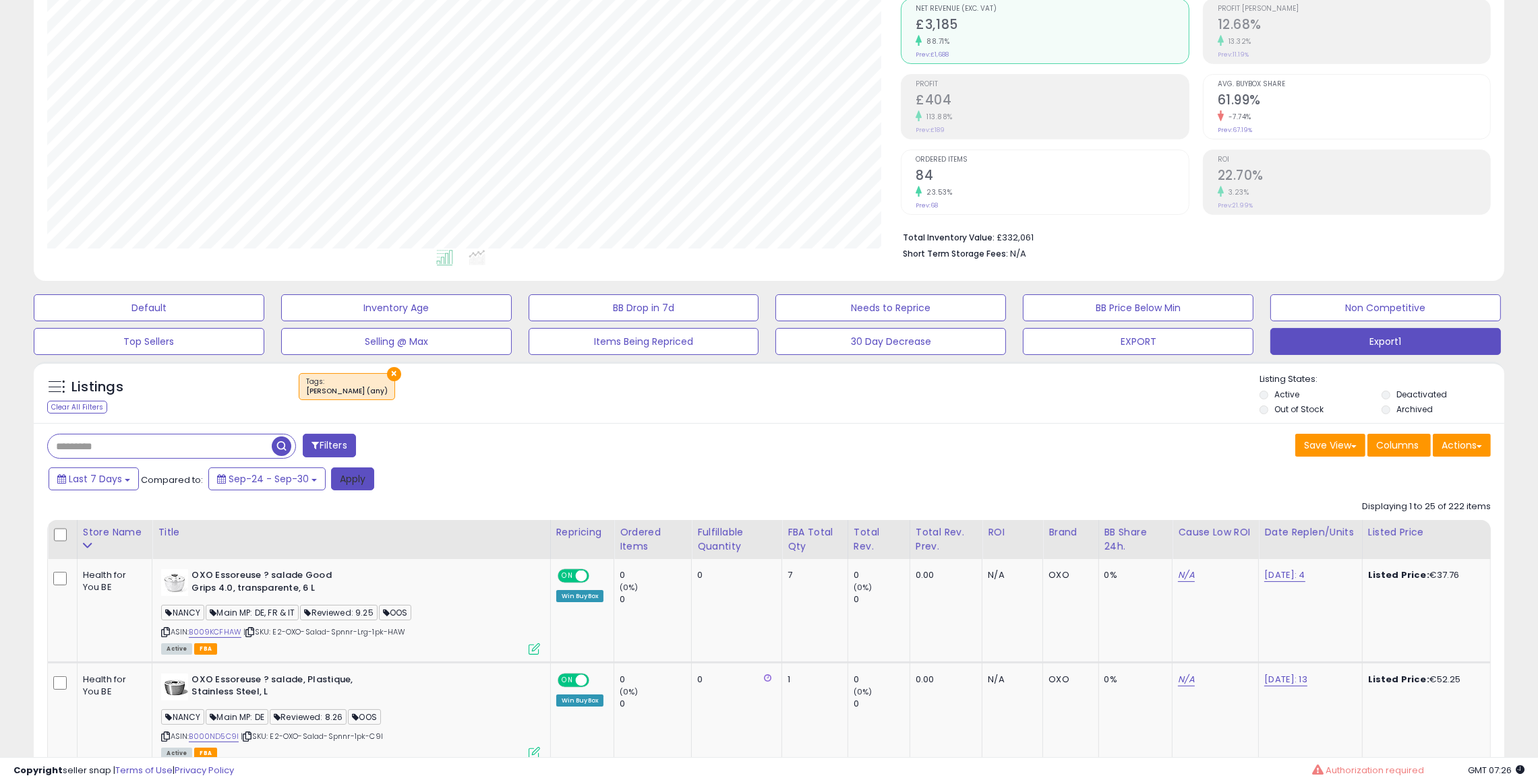
click at [355, 479] on button "Apply" at bounding box center [351, 479] width 43 height 23
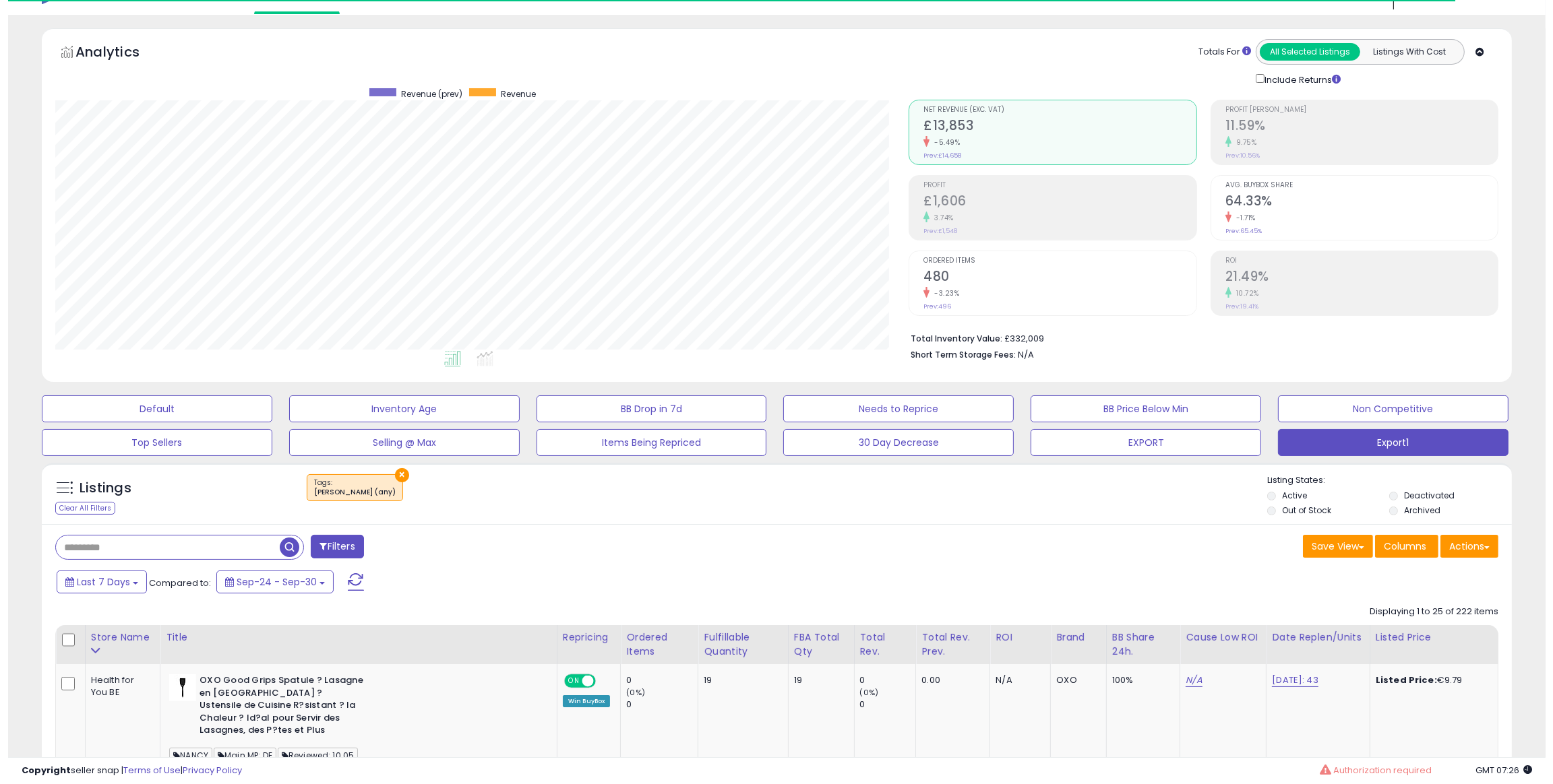
scroll to position [276, 854]
click at [924, 298] on small "-3.23%" at bounding box center [937, 294] width 30 height 10
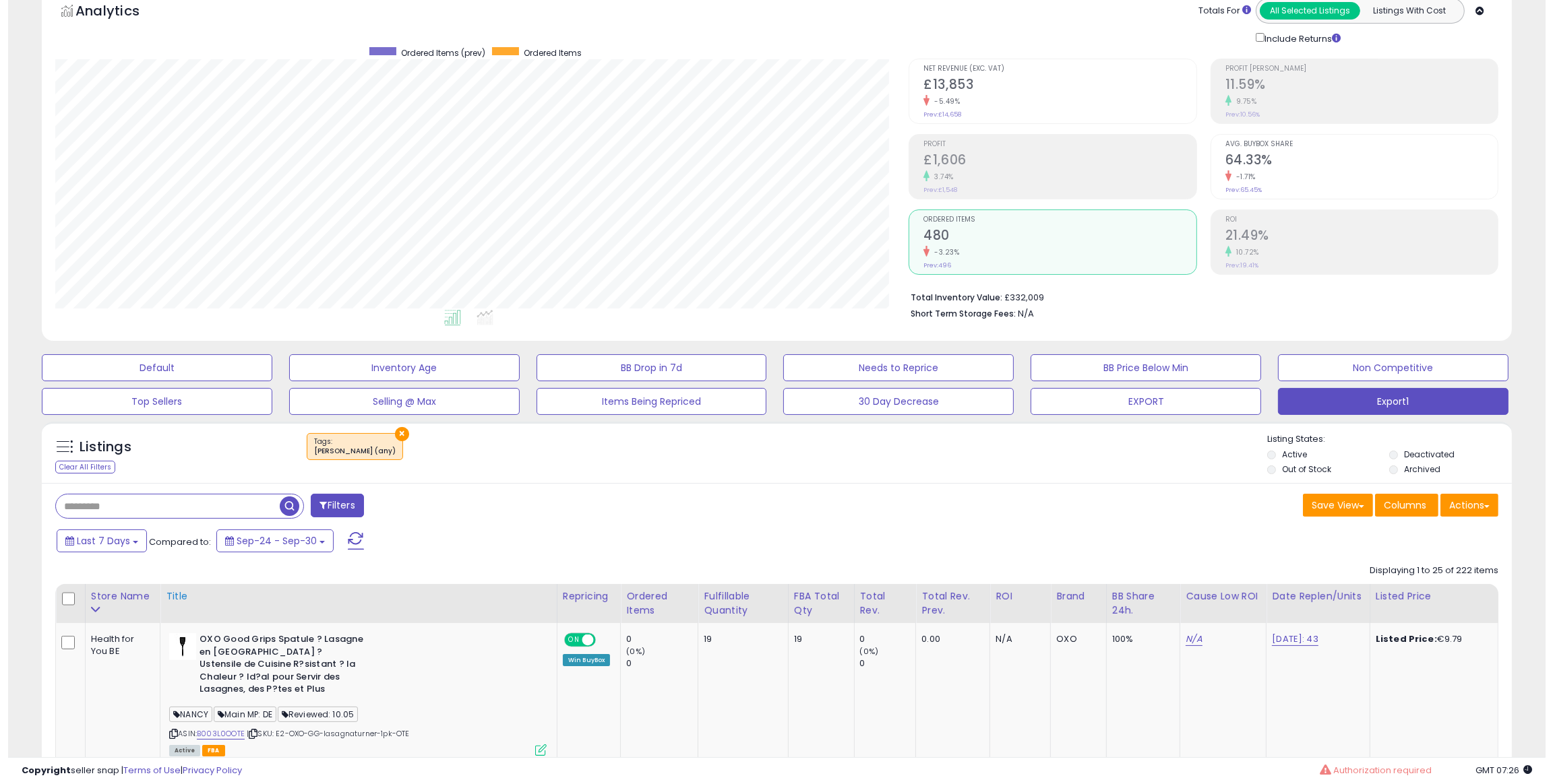
scroll to position [231, 0]
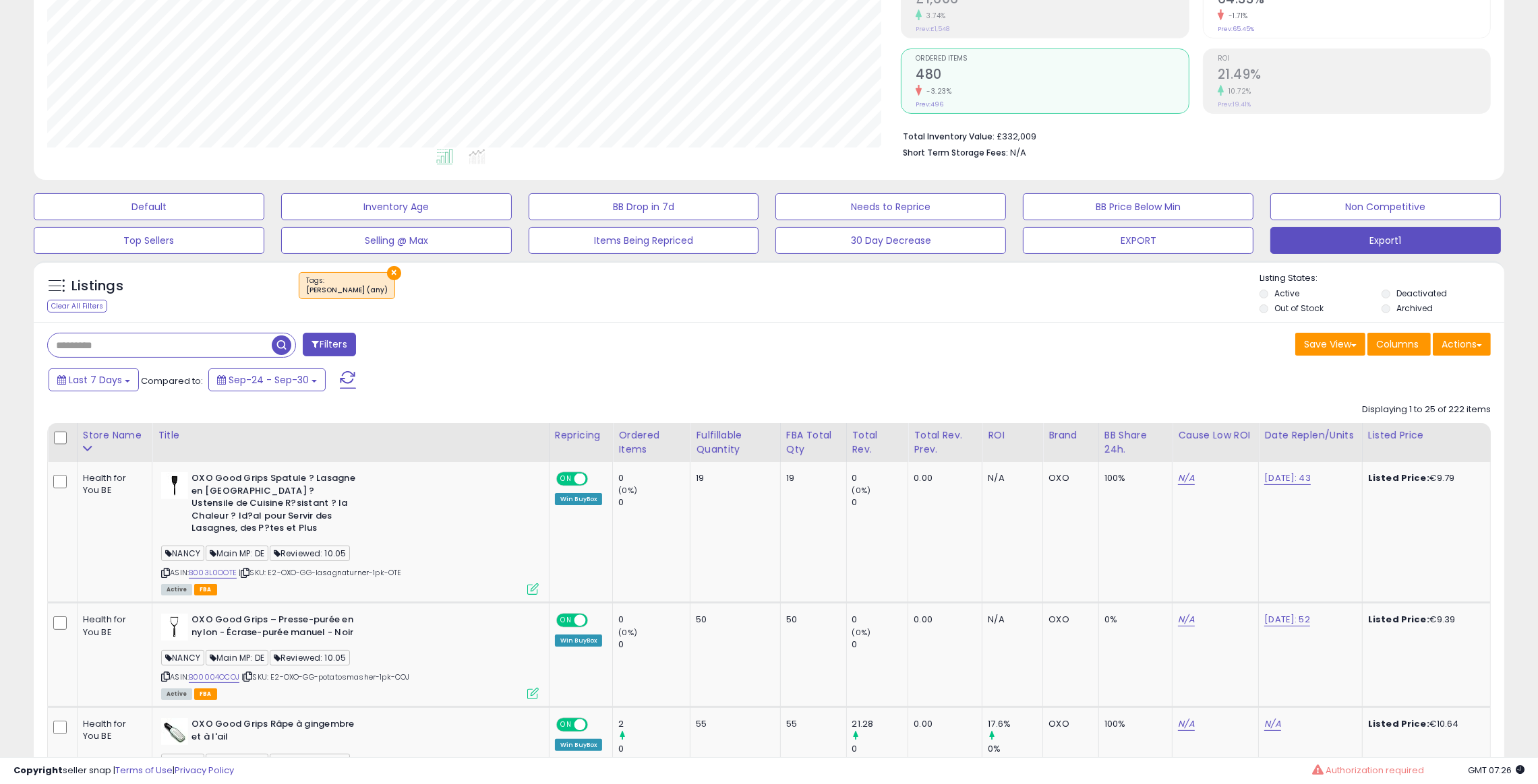
click at [342, 341] on button "Filters" at bounding box center [329, 345] width 53 height 24
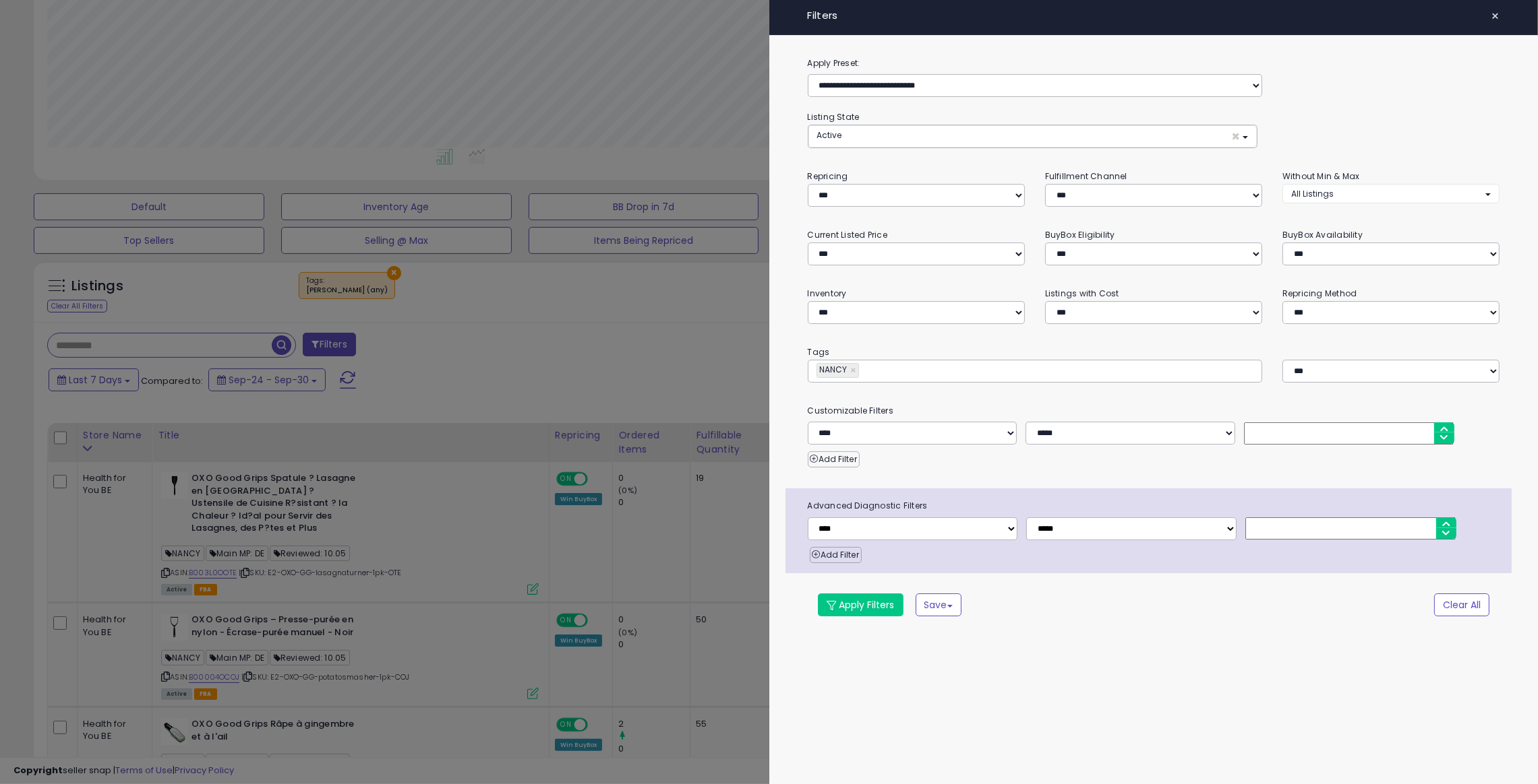
scroll to position [276, 862]
click at [709, 372] on div at bounding box center [776, 392] width 1553 height 784
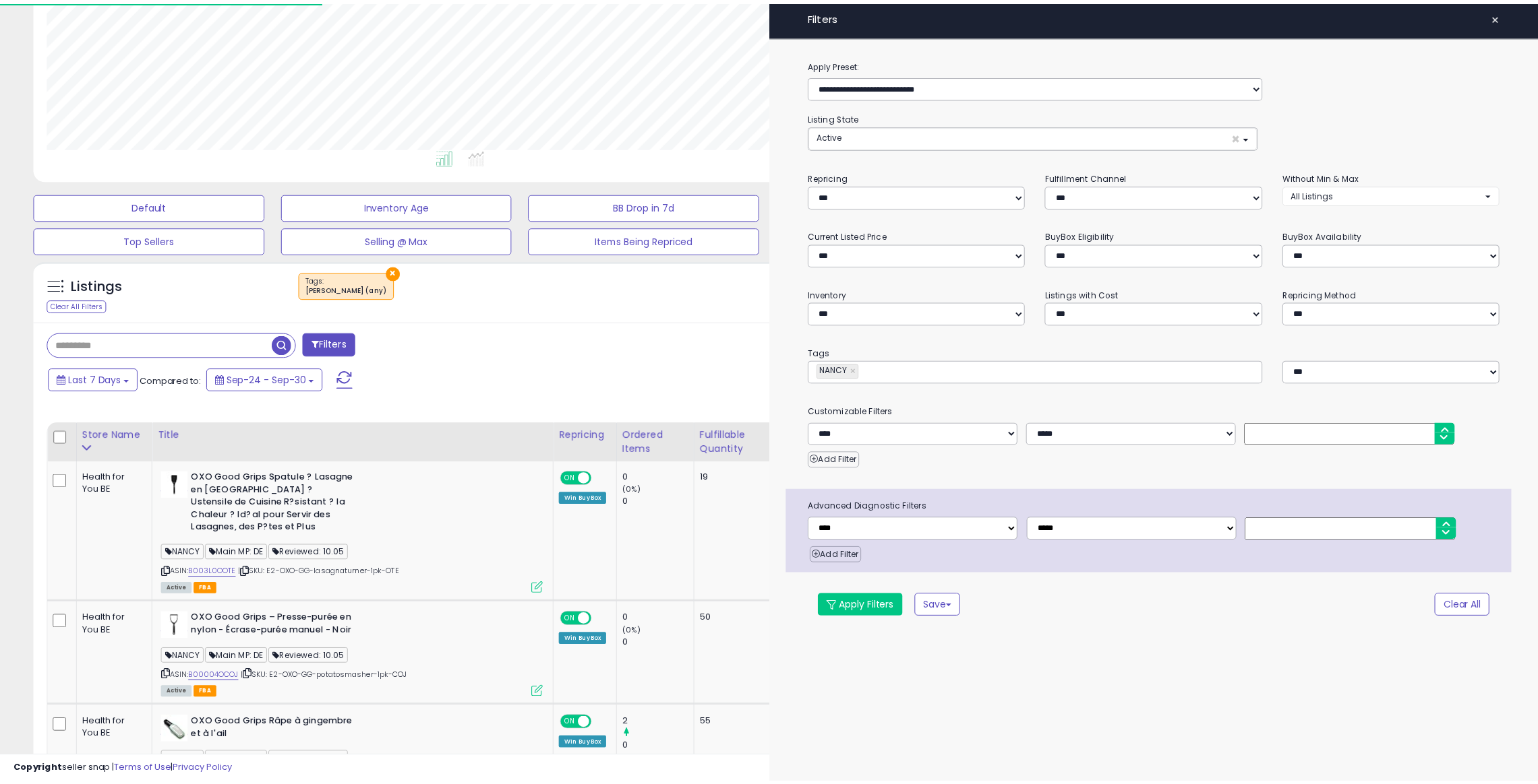
scroll to position [673439, 673232]
